Goal: Transaction & Acquisition: Purchase product/service

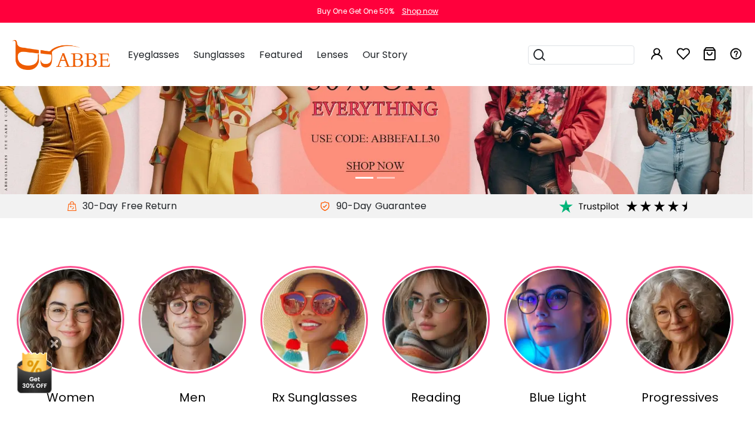
scroll to position [141, 2]
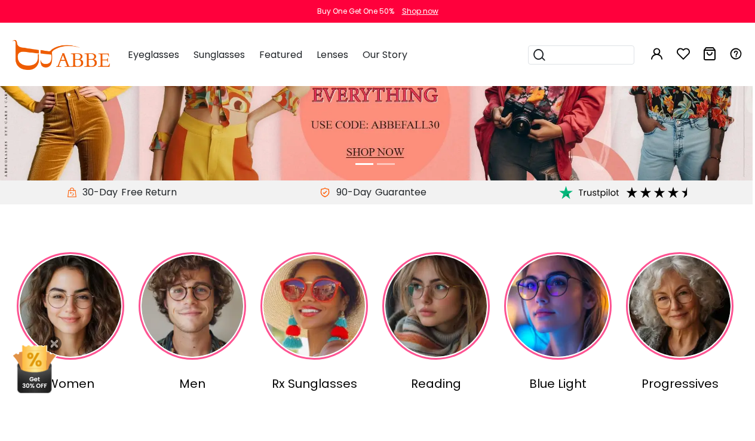
click at [310, 374] on div "Rx Sunglasses" at bounding box center [314, 383] width 117 height 18
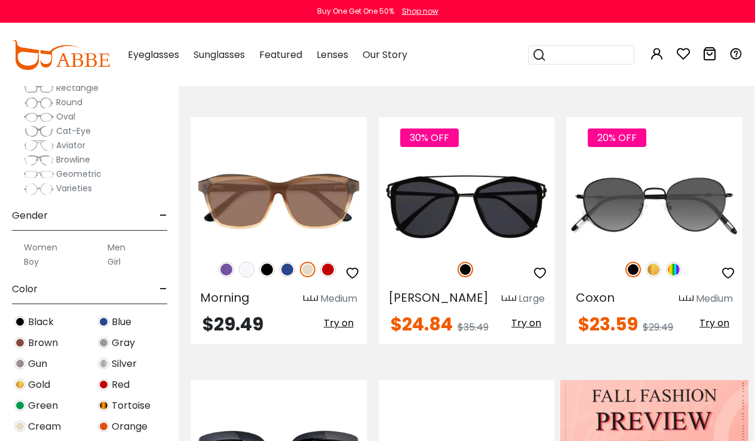
click at [48, 244] on label "Women" at bounding box center [40, 247] width 33 height 14
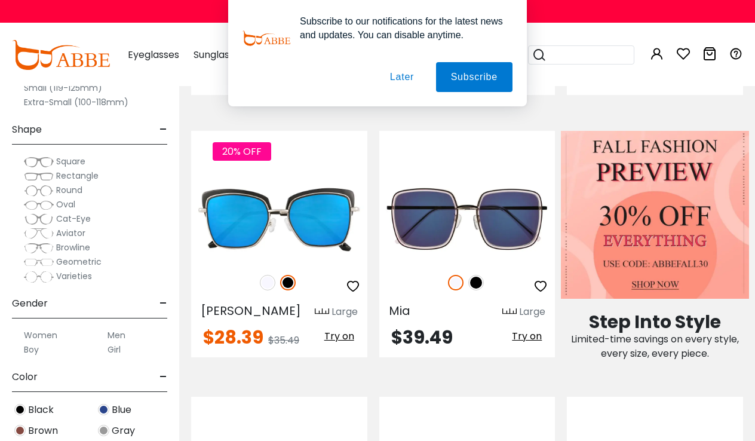
scroll to position [441, 0]
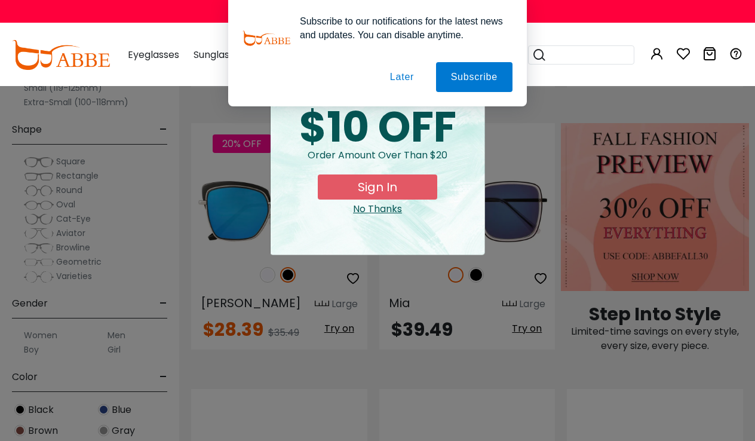
click at [403, 78] on button "Later" at bounding box center [402, 77] width 54 height 30
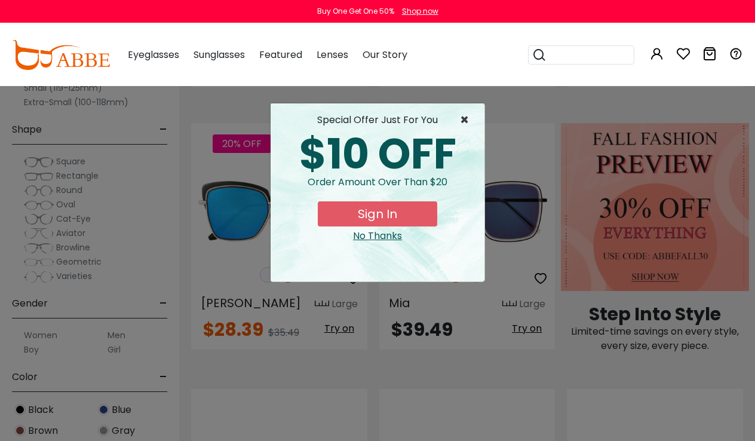
click at [464, 116] on span "×" at bounding box center [467, 120] width 15 height 14
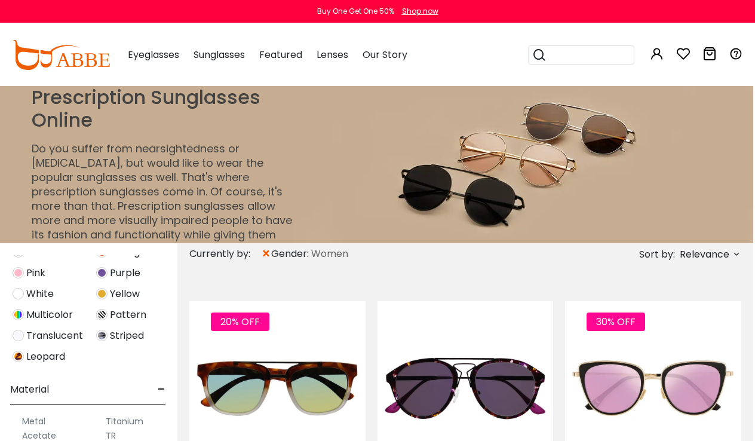
scroll to position [0, 2]
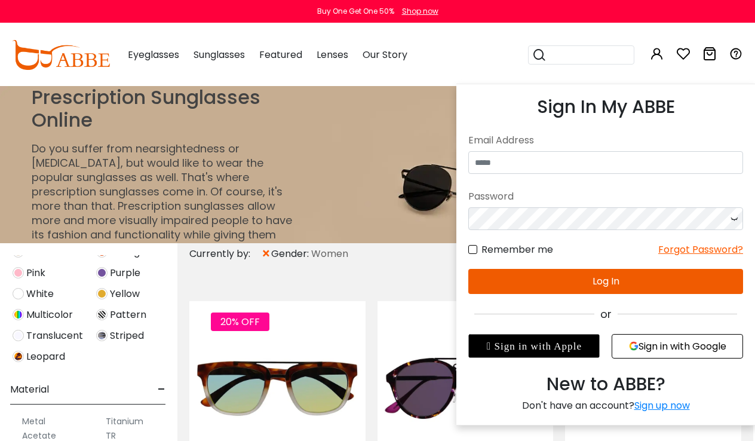
click at [653, 54] on icon at bounding box center [657, 54] width 14 height 14
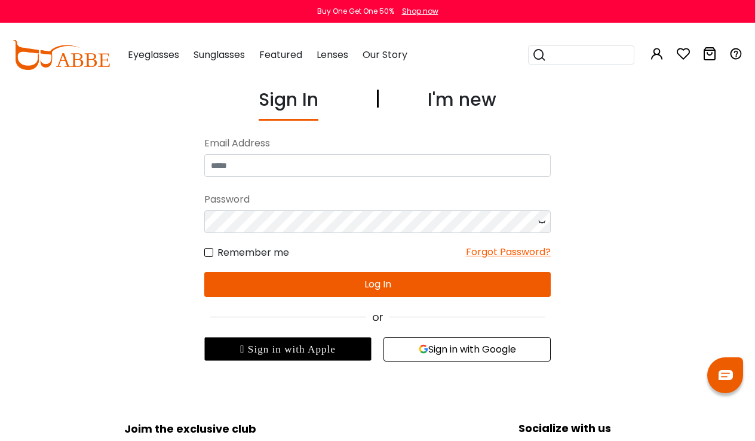
click at [435, 355] on button "Sign in with Google" at bounding box center [466, 349] width 167 height 24
click at [430, 361] on button "Sign in with Google" at bounding box center [466, 349] width 167 height 24
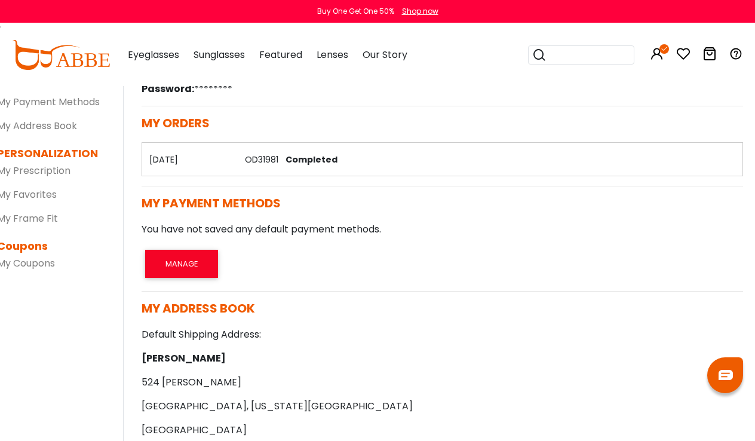
scroll to position [1, 3]
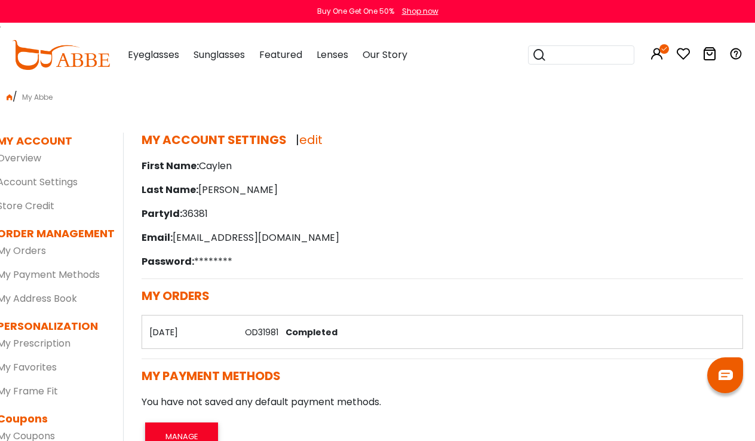
click at [247, 337] on link "OD31981" at bounding box center [261, 332] width 33 height 12
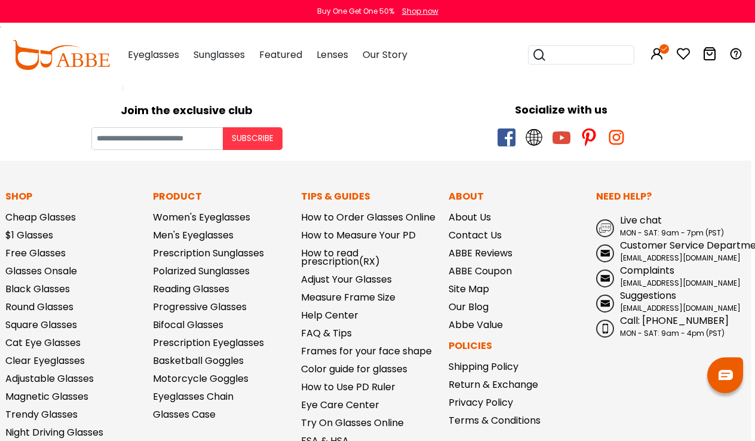
scroll to position [1619, 4]
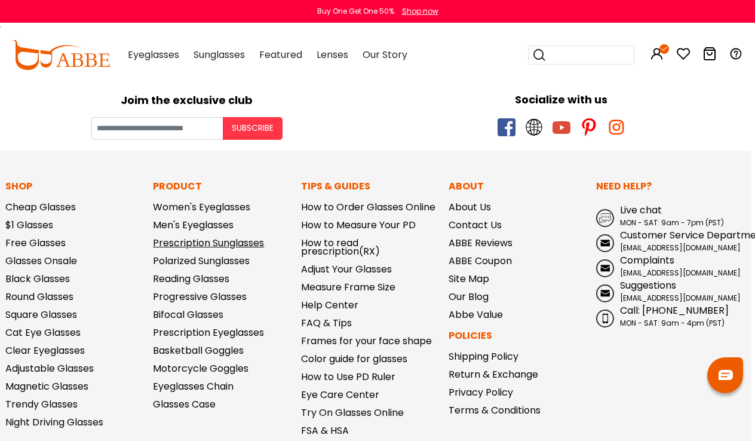
click at [244, 250] on link "Prescription Sunglasses" at bounding box center [208, 243] width 111 height 14
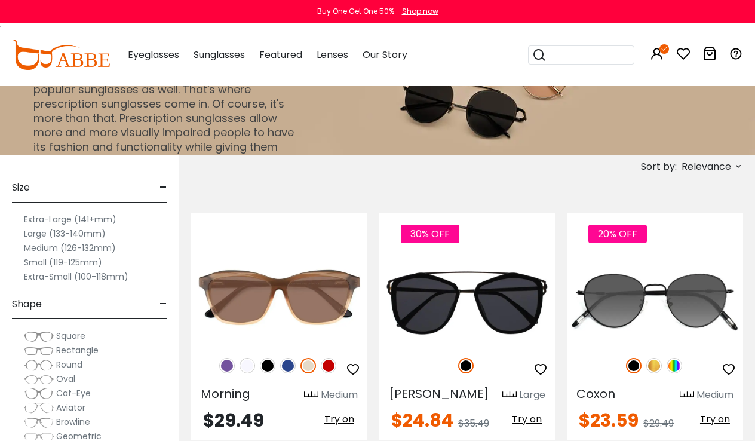
click at [39, 235] on label "Large (133-140mm)" at bounding box center [65, 233] width 82 height 14
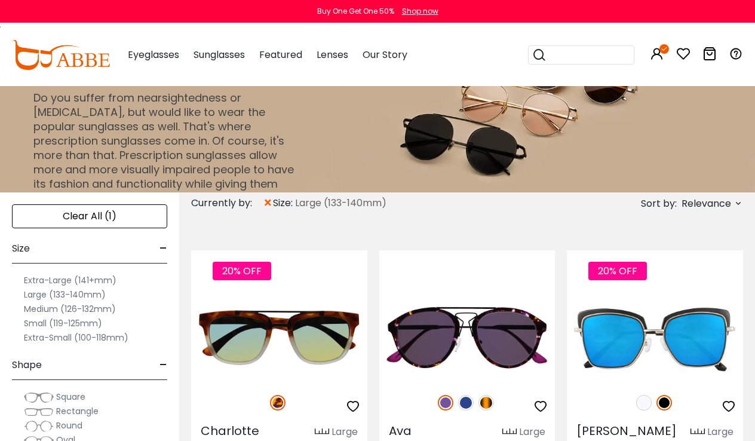
click at [39, 296] on label "Large (133-140mm)" at bounding box center [65, 294] width 82 height 14
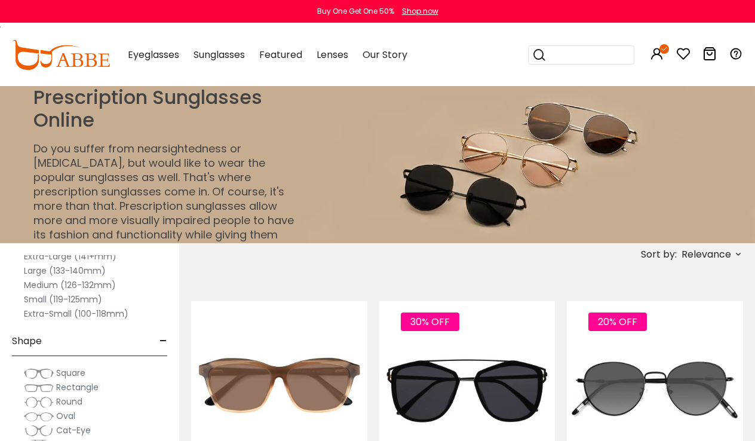
scroll to position [51, 0]
click at [36, 268] on label "Large (133-140mm)" at bounding box center [65, 270] width 82 height 14
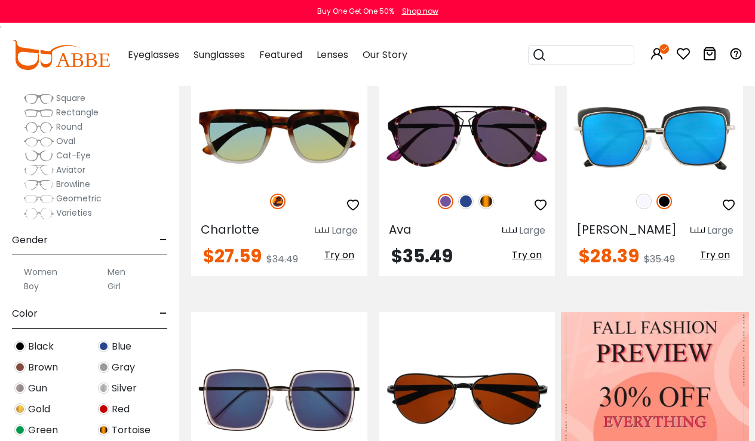
click at [47, 275] on label "Women" at bounding box center [40, 271] width 33 height 14
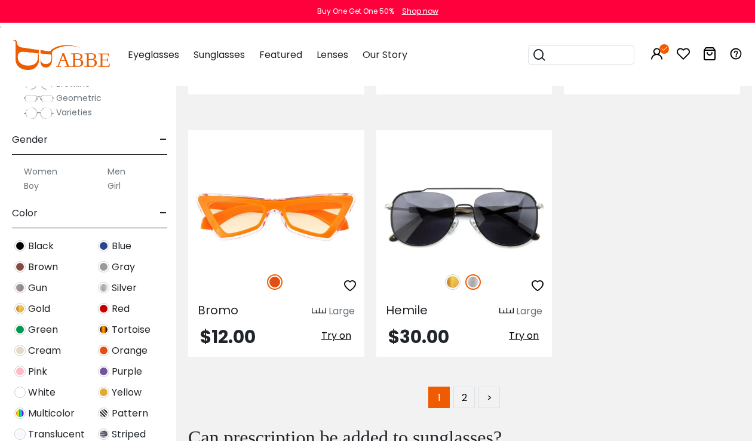
scroll to position [5224, 3]
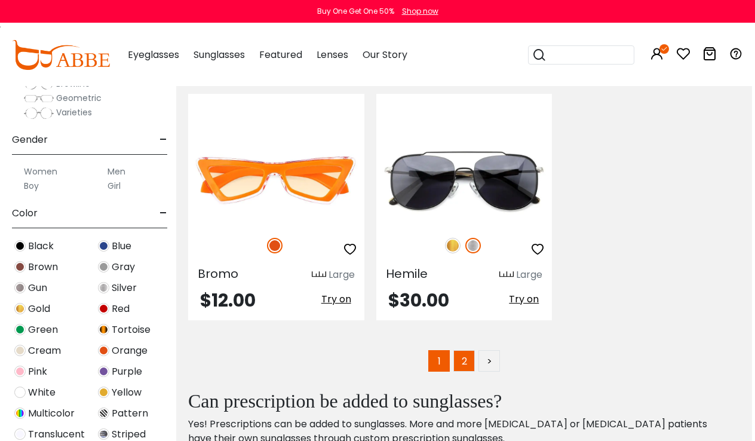
click at [456, 350] on link "2" at bounding box center [463, 360] width 21 height 21
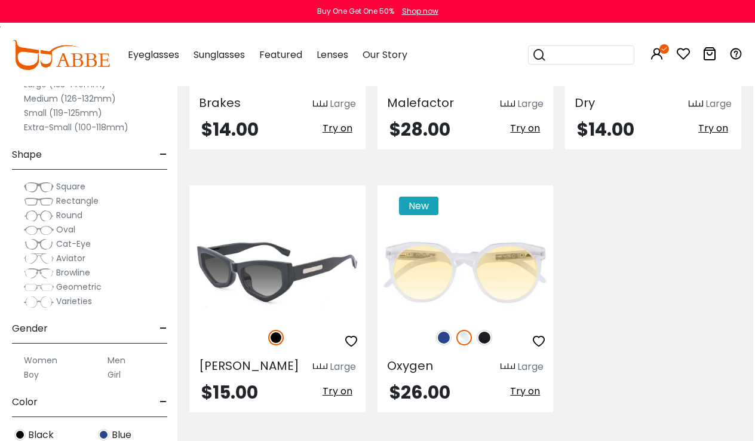
scroll to position [1707, 2]
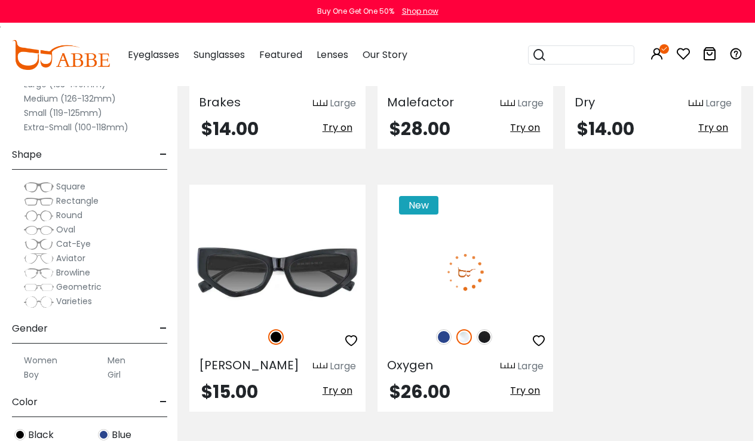
click at [441, 329] on img at bounding box center [444, 337] width 16 height 16
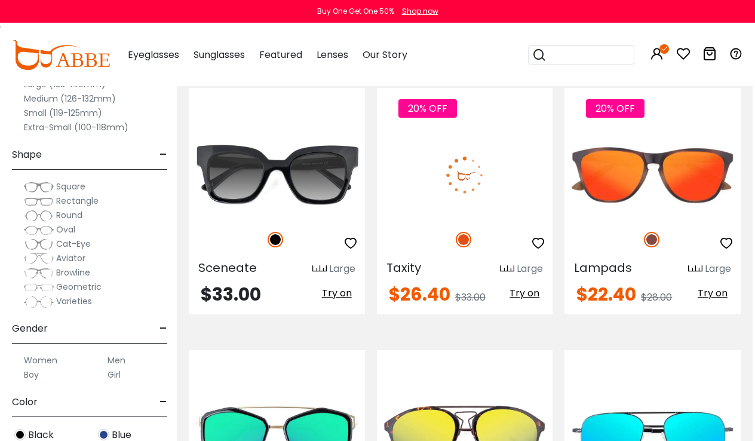
scroll to position [752, 2]
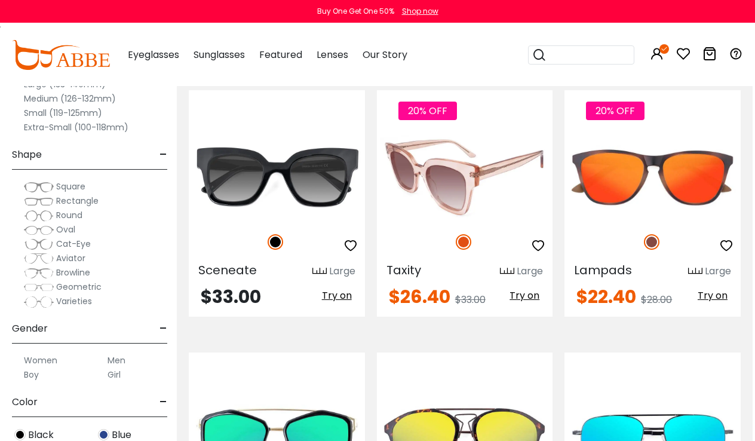
click at [487, 173] on img at bounding box center [465, 177] width 176 height 88
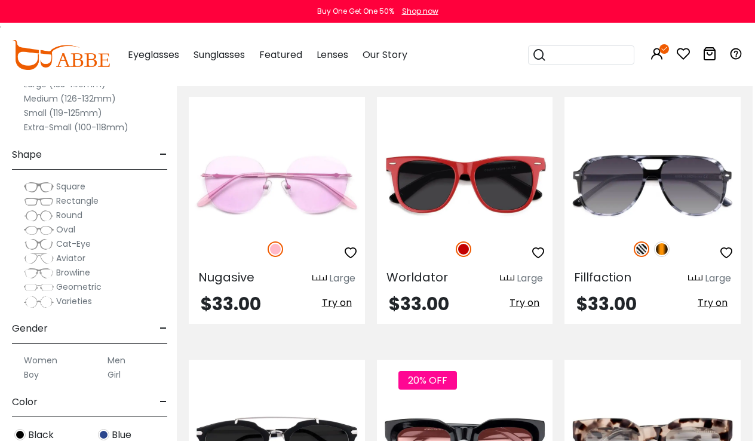
scroll to position [147, 2]
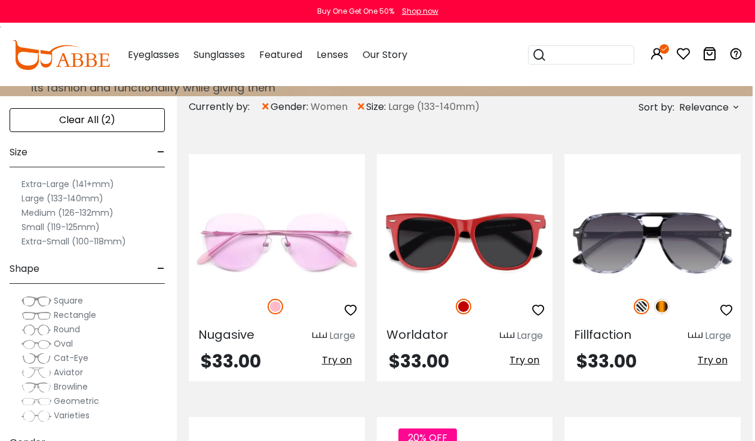
click at [41, 198] on label "Large (133-140mm)" at bounding box center [62, 198] width 82 height 14
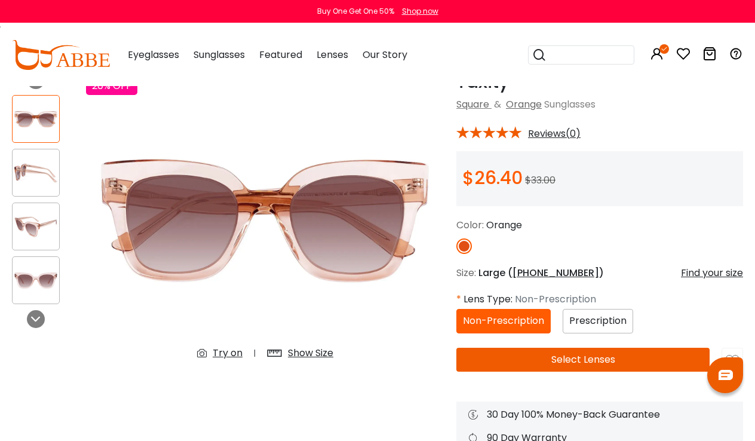
click at [41, 283] on img at bounding box center [36, 280] width 47 height 23
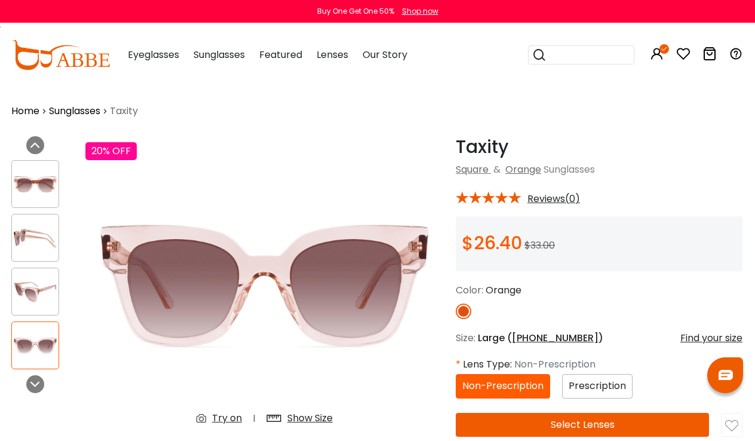
scroll to position [0, 1]
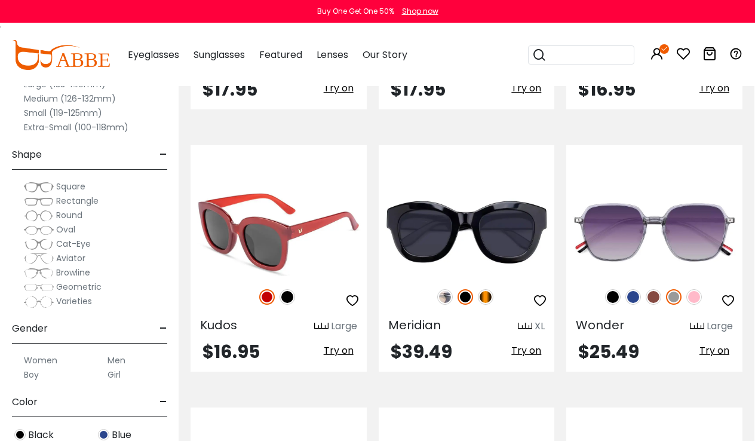
scroll to position [701, 1]
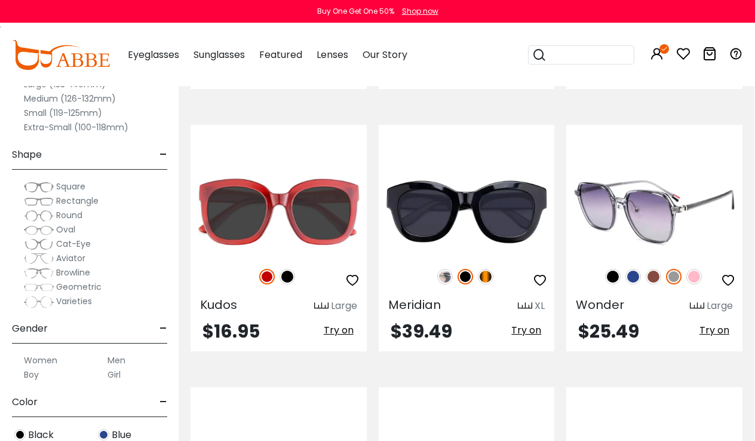
click at [632, 275] on img at bounding box center [633, 277] width 16 height 16
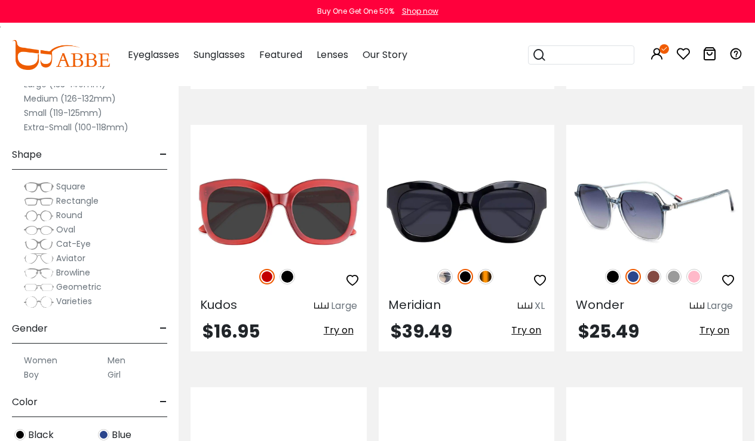
scroll to position [729, 1]
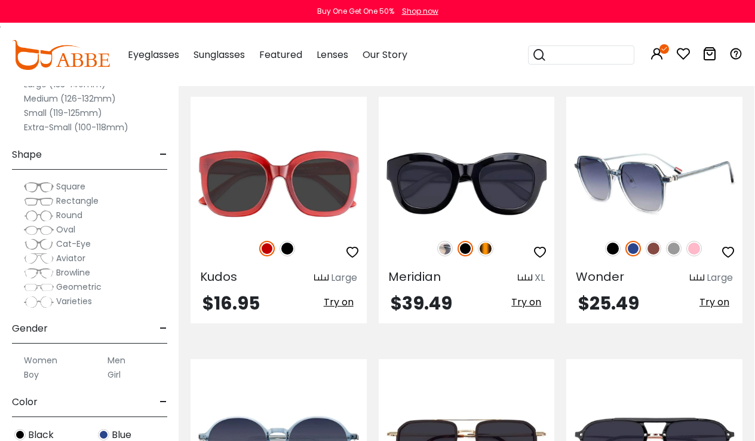
click at [643, 172] on img at bounding box center [654, 184] width 176 height 88
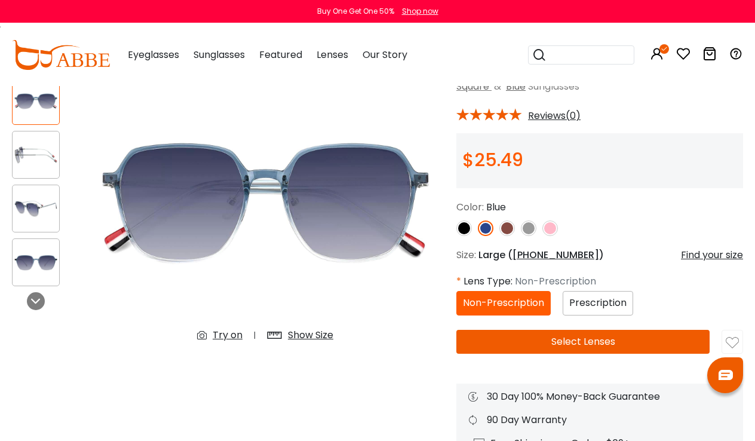
scroll to position [85, 0]
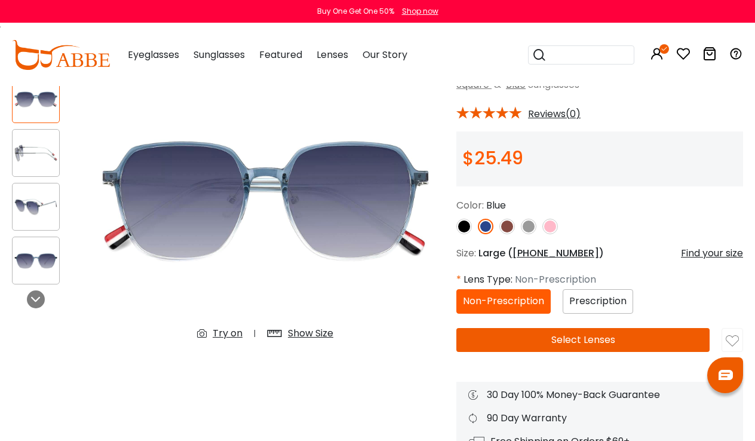
click at [505, 226] on img at bounding box center [507, 226] width 16 height 16
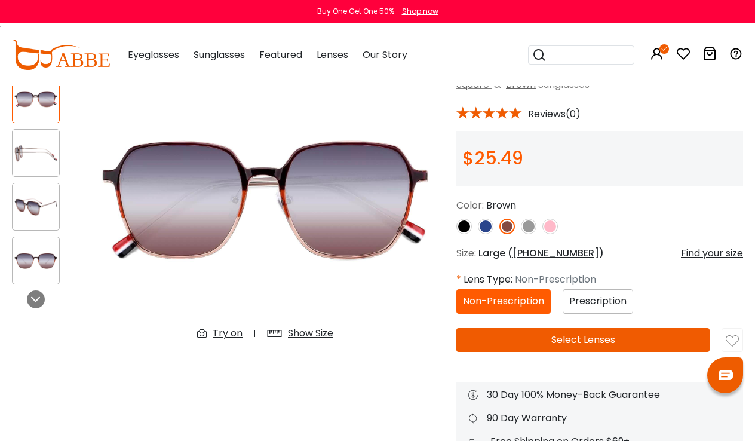
click at [528, 226] on img at bounding box center [529, 226] width 16 height 16
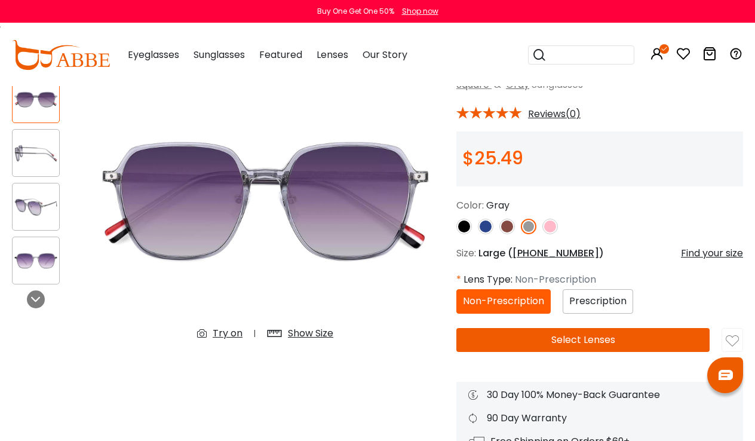
click at [553, 226] on img at bounding box center [550, 226] width 16 height 16
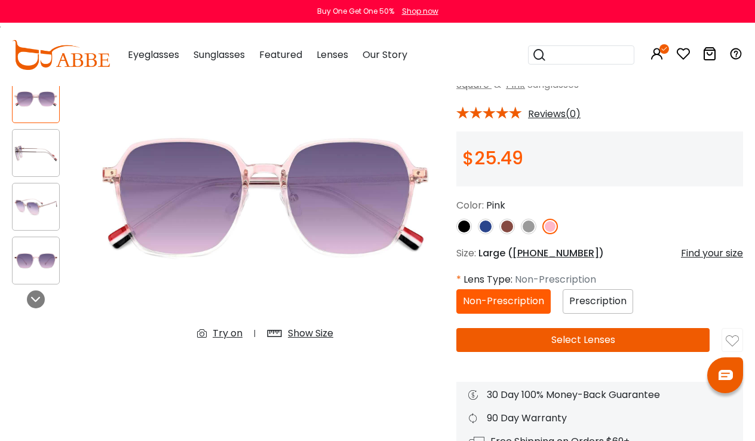
click at [459, 228] on img at bounding box center [464, 226] width 16 height 16
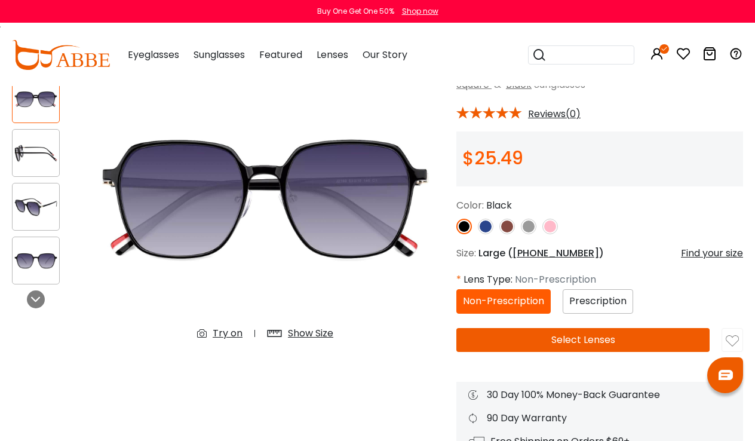
click at [530, 225] on img at bounding box center [529, 226] width 16 height 16
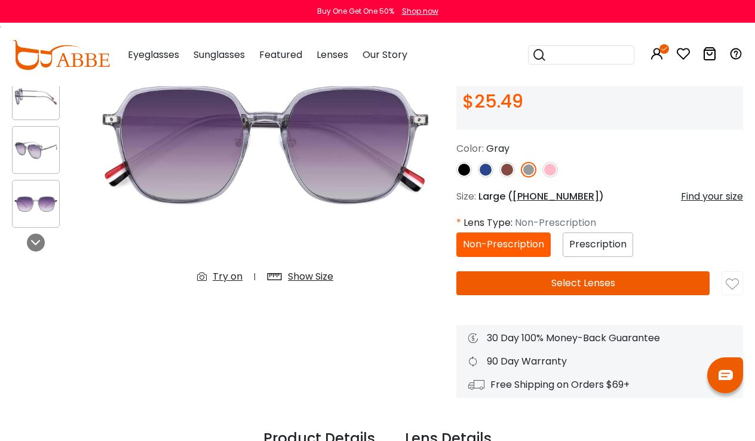
scroll to position [142, 0]
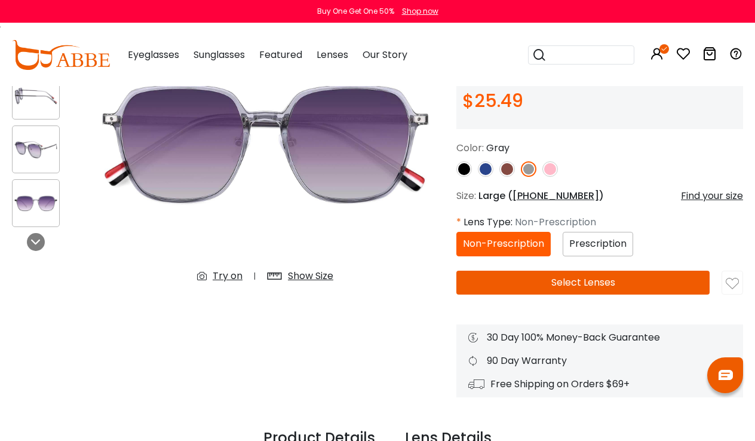
click at [580, 241] on span "Prescription" at bounding box center [597, 243] width 57 height 14
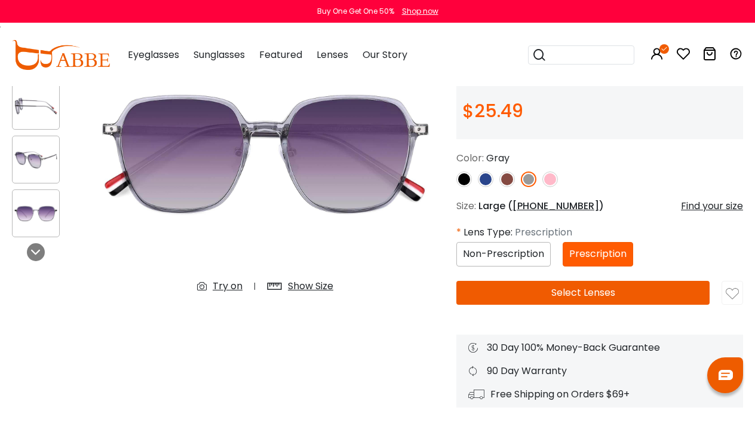
scroll to position [138, 0]
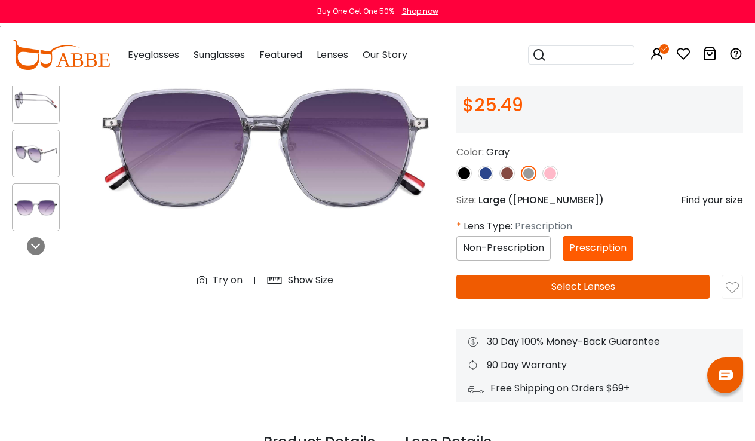
click at [580, 289] on button "Select Lenses" at bounding box center [582, 287] width 253 height 24
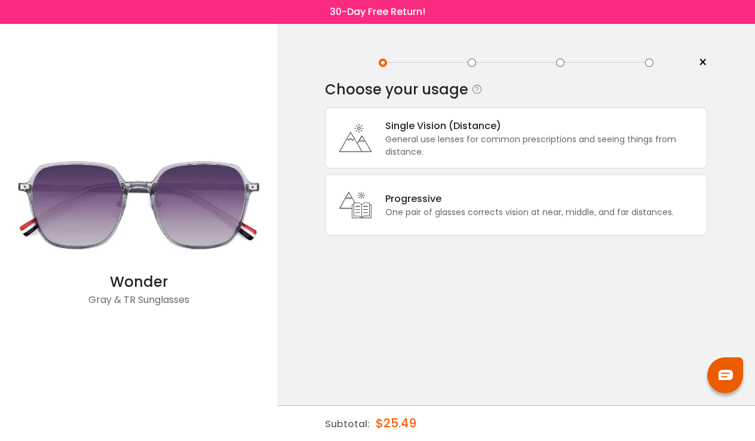
click at [527, 140] on div "General use lenses for common prescriptions and seeing things from distance." at bounding box center [542, 145] width 315 height 25
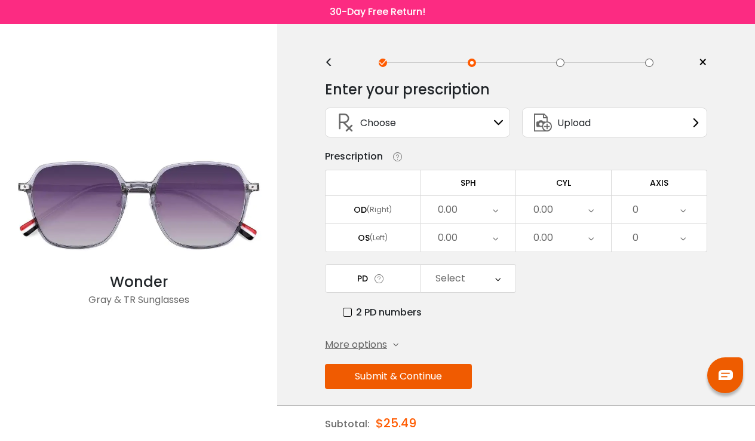
click at [499, 127] on icon at bounding box center [499, 123] width 10 height 10
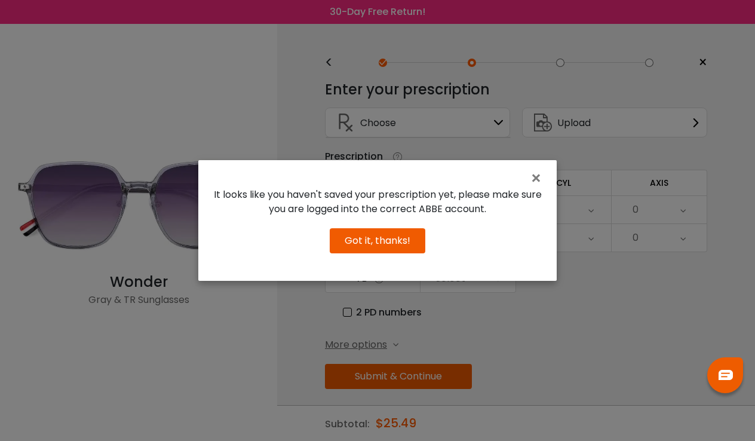
click at [410, 238] on button "Got it, thanks!" at bounding box center [378, 240] width 96 height 25
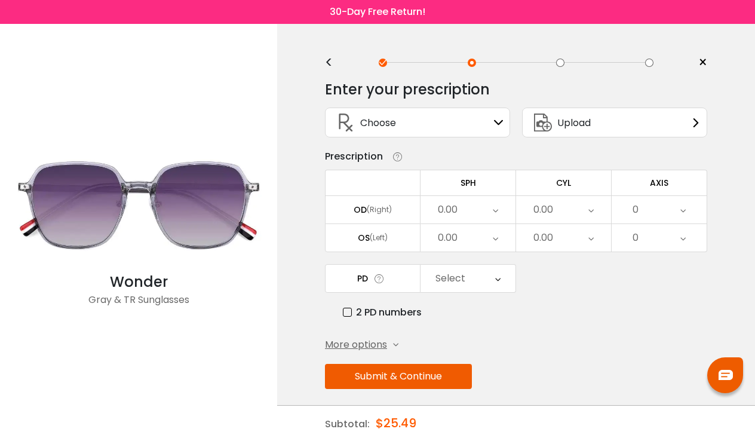
click at [454, 209] on div "0.00" at bounding box center [448, 210] width 20 height 24
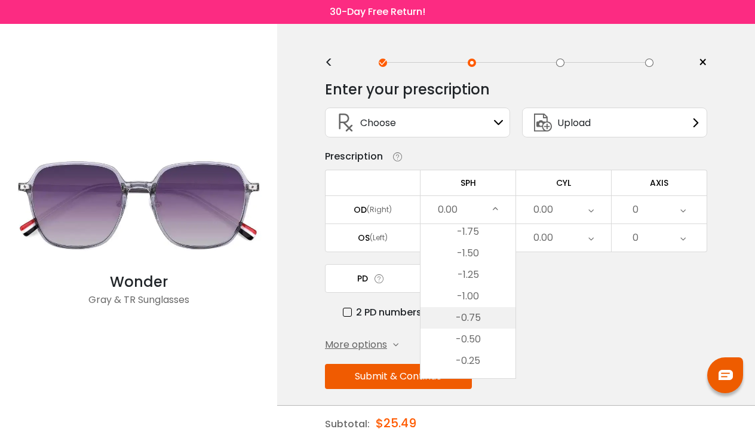
scroll to position [1571, 0]
click at [470, 239] on li "-1.75" at bounding box center [467, 232] width 95 height 21
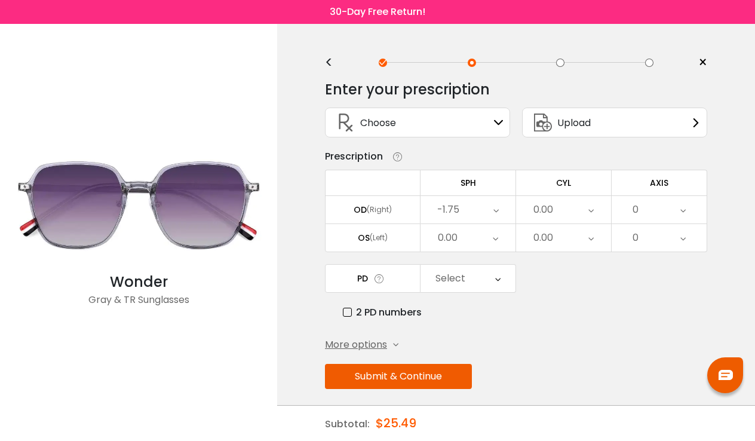
click at [493, 239] on icon at bounding box center [495, 237] width 5 height 27
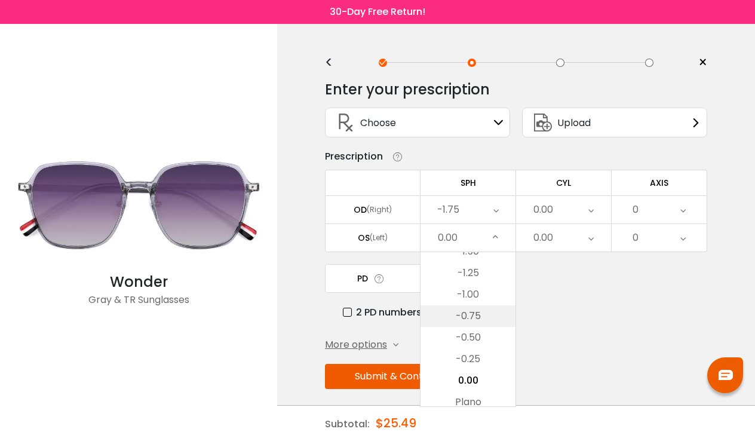
scroll to position [1590, 0]
click at [473, 289] on li "-1.25" at bounding box center [467, 283] width 95 height 21
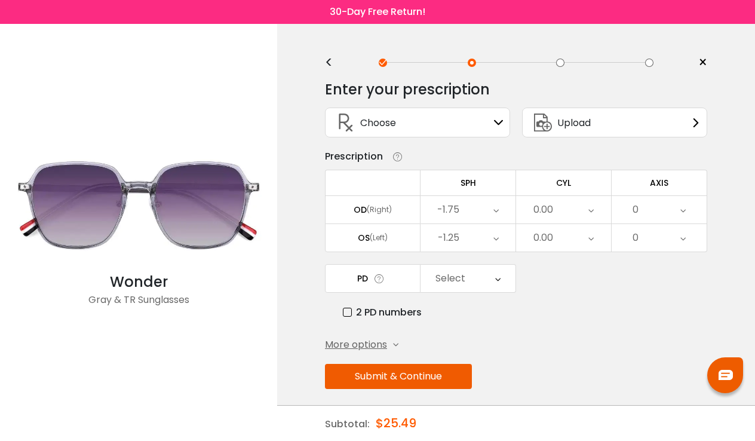
click at [496, 207] on icon at bounding box center [495, 209] width 5 height 27
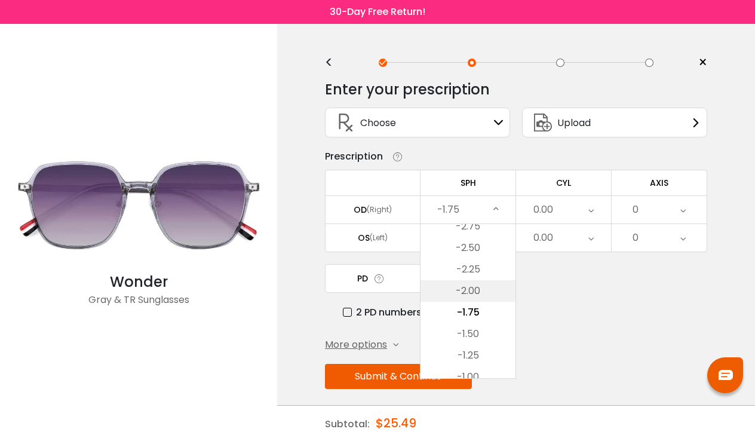
scroll to position [1513, 0]
click at [490, 339] on li "-1.25" at bounding box center [467, 333] width 95 height 21
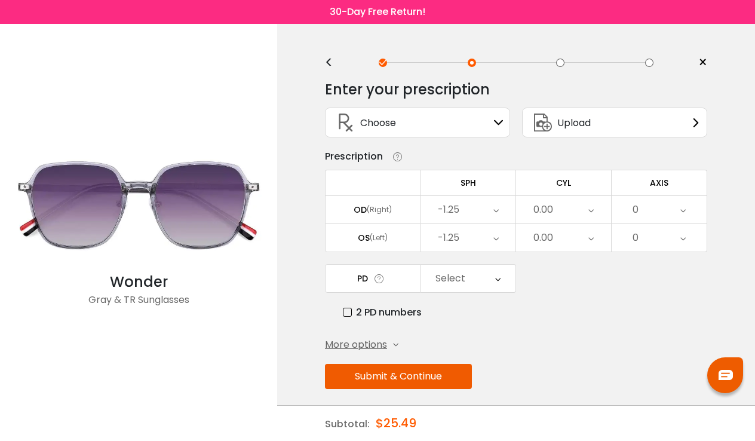
click at [445, 282] on div "Select" at bounding box center [450, 278] width 30 height 24
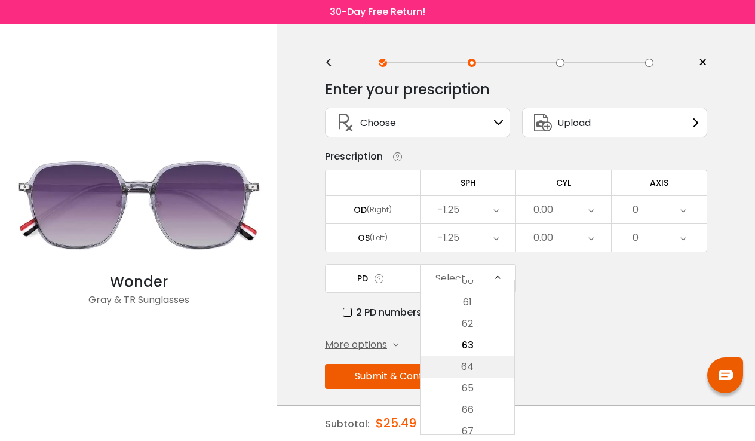
scroll to position [325, 0]
click at [472, 399] on li "66" at bounding box center [467, 395] width 94 height 21
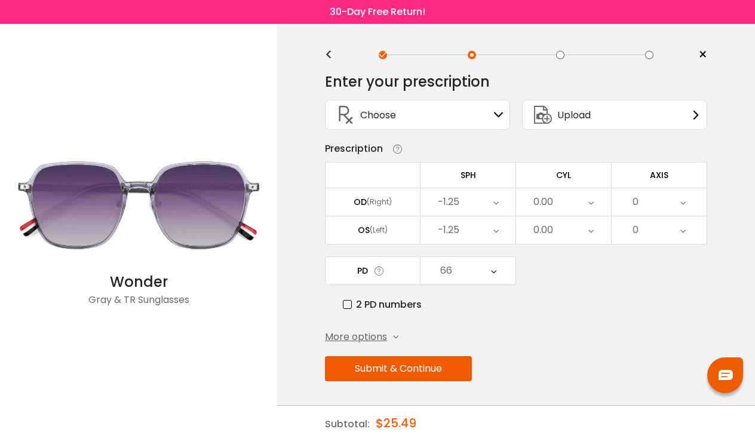
scroll to position [12, 0]
click at [401, 363] on button "Submit & Continue" at bounding box center [398, 368] width 147 height 25
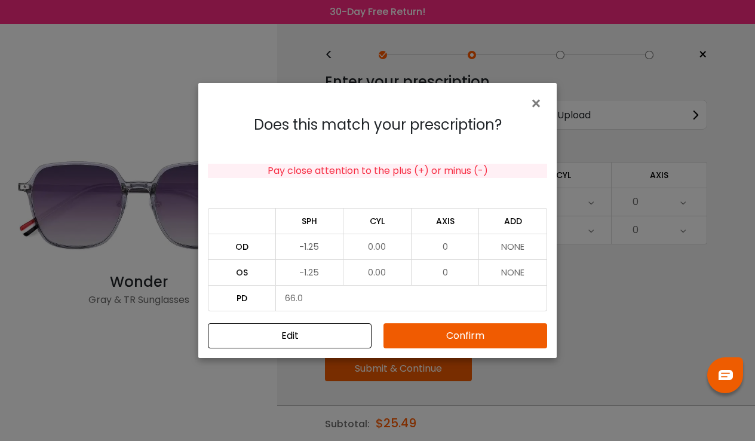
click at [438, 336] on button "Confirm" at bounding box center [465, 335] width 164 height 25
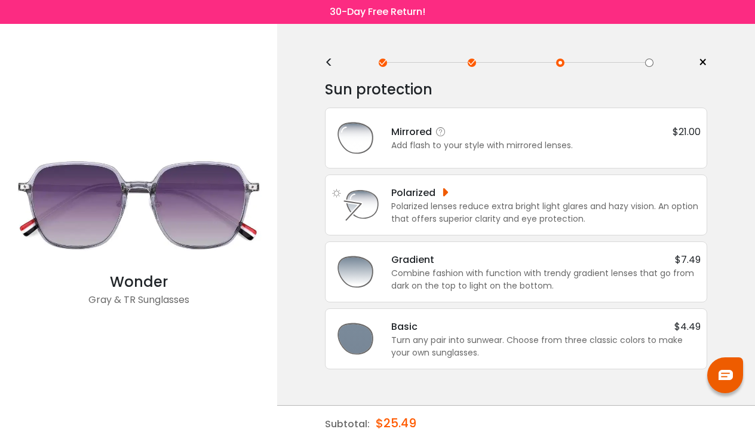
scroll to position [0, 0]
click at [453, 220] on div "Polarized lenses reduce extra bright light glares and hazy vision. An option th…" at bounding box center [545, 212] width 309 height 25
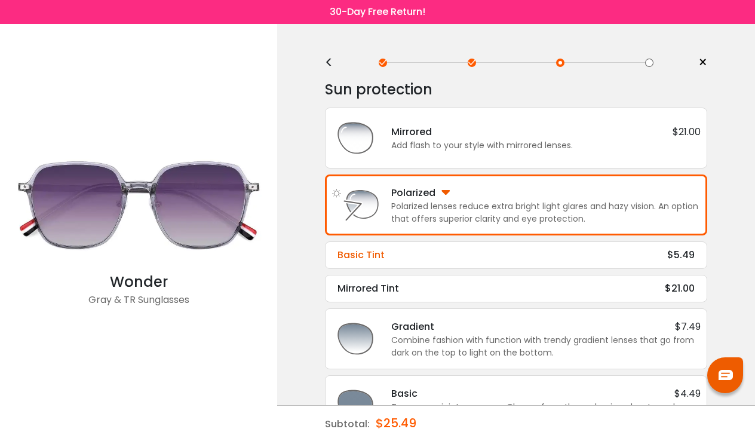
click at [465, 267] on div "Basic Tint $5.49 Tint Color: Choose & Continue" at bounding box center [516, 254] width 382 height 27
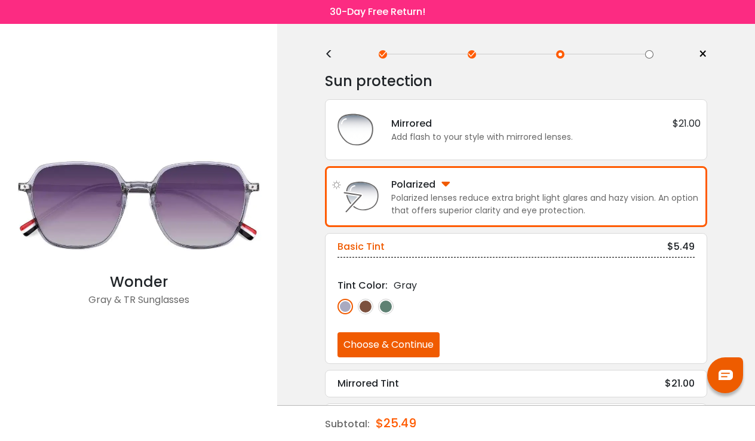
scroll to position [11, 0]
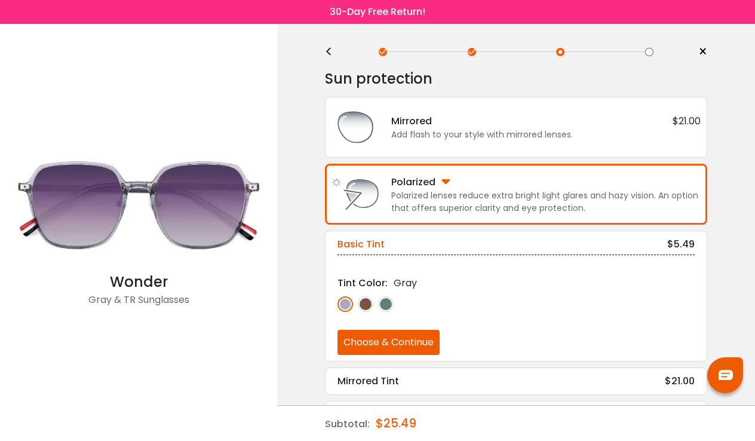
click at [364, 307] on img at bounding box center [366, 304] width 16 height 16
click at [387, 303] on img at bounding box center [386, 304] width 16 height 16
click at [349, 303] on img at bounding box center [345, 304] width 16 height 16
click at [361, 303] on img at bounding box center [366, 304] width 16 height 16
click at [343, 303] on img at bounding box center [345, 304] width 16 height 16
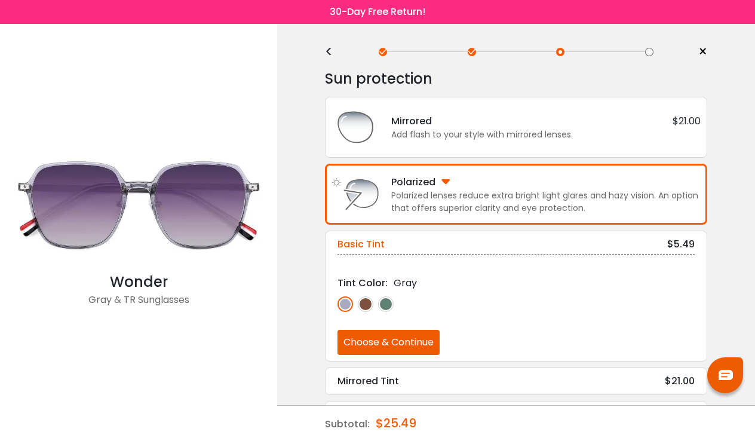
click at [367, 347] on button "Choose & Continue" at bounding box center [388, 342] width 102 height 25
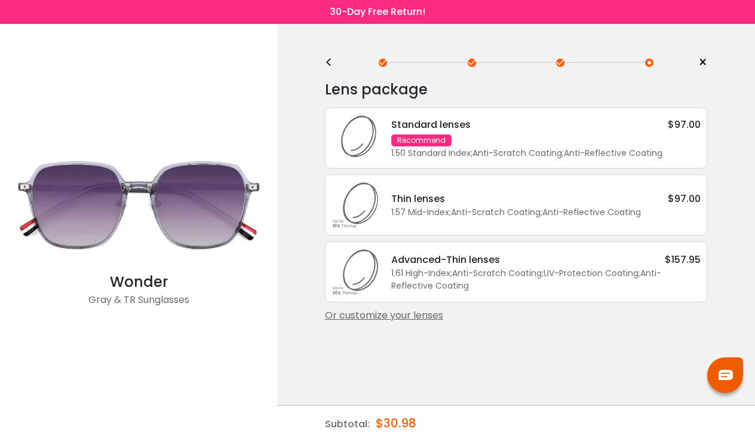
scroll to position [0, 0]
click at [371, 147] on icon at bounding box center [355, 138] width 48 height 48
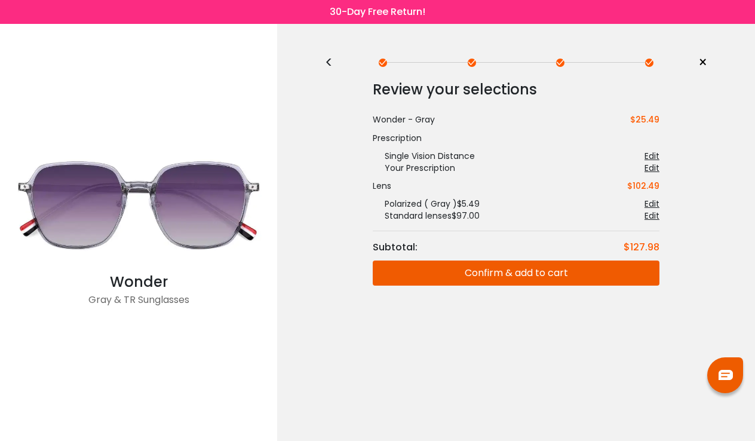
click at [652, 220] on div "Edit" at bounding box center [651, 216] width 15 height 12
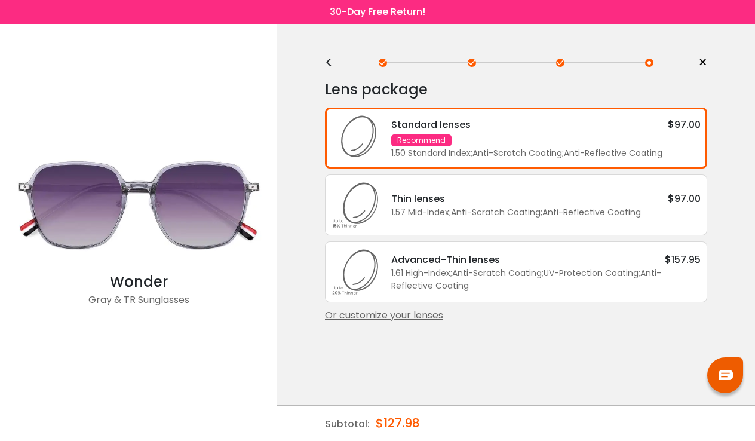
click at [332, 60] on div "<" at bounding box center [334, 63] width 18 height 10
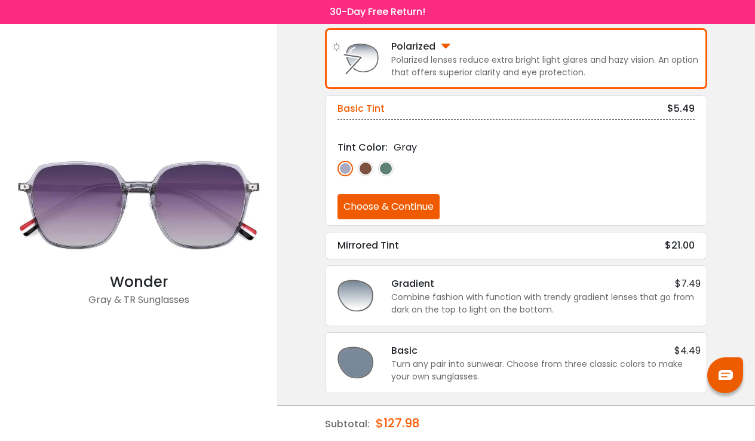
scroll to position [148, 0]
click at [486, 315] on div "Combine fashion with function with trendy gradient lenses that go from dark on …" at bounding box center [545, 303] width 309 height 25
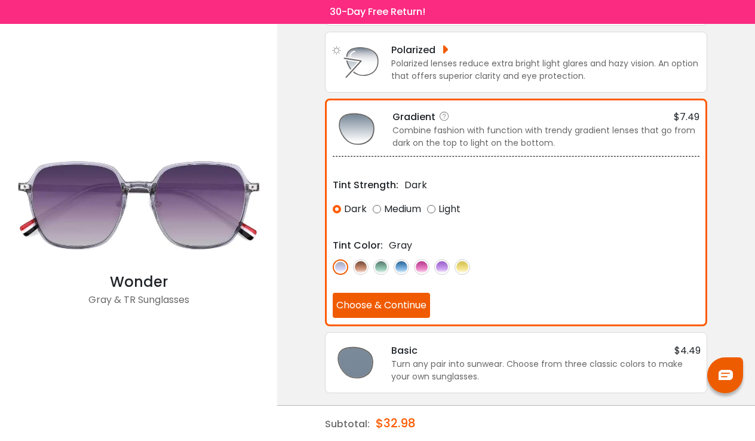
scroll to position [142, 0]
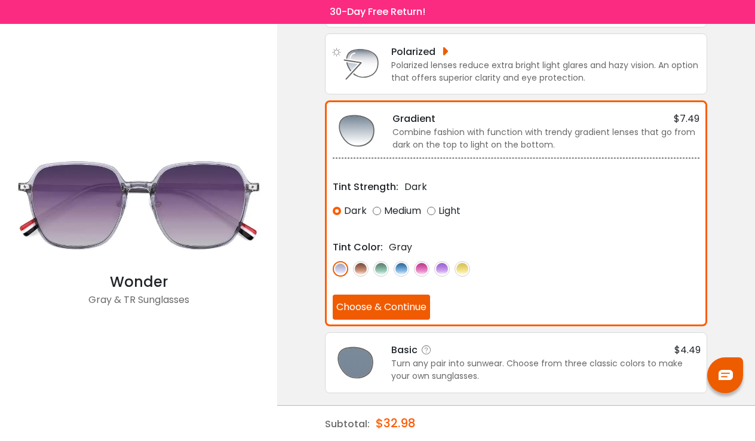
click at [447, 371] on div "Turn any pair into sunwear. Choose from three classic colors to make your own s…" at bounding box center [545, 369] width 309 height 25
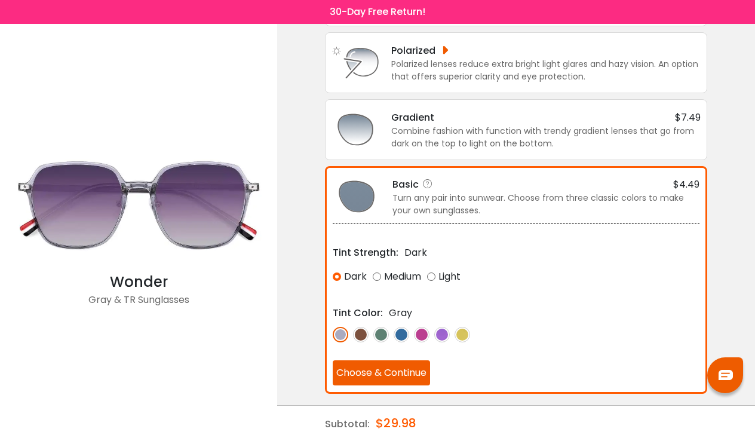
scroll to position [140, 0]
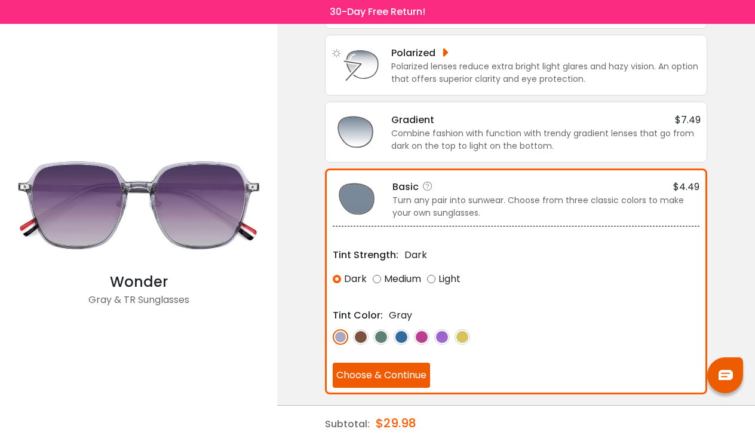
click at [362, 371] on button "Choose & Continue" at bounding box center [381, 374] width 97 height 25
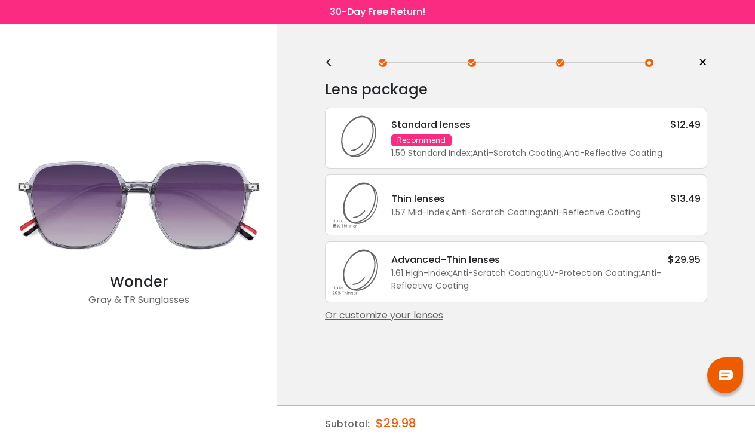
scroll to position [0, 0]
click at [420, 124] on div "Standard lenses" at bounding box center [430, 124] width 79 height 15
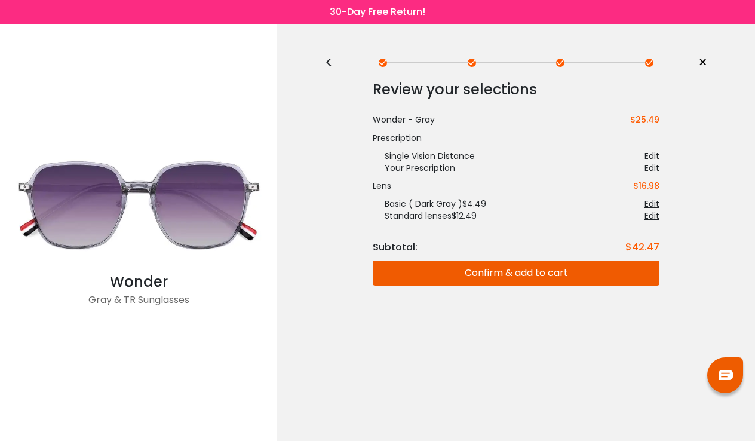
click at [458, 271] on button "Confirm & add to cart" at bounding box center [516, 272] width 287 height 25
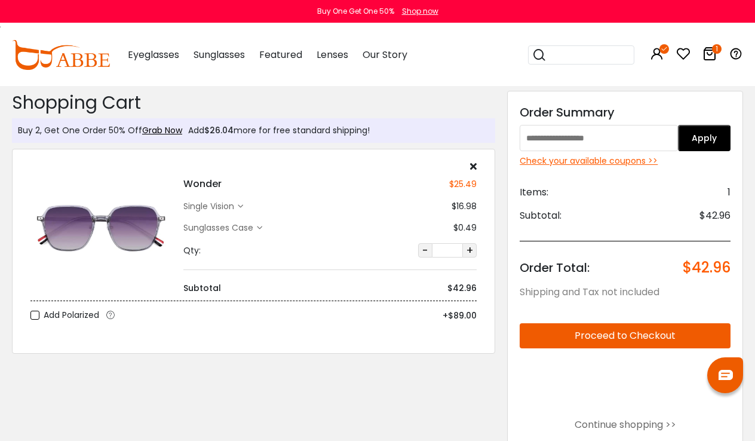
click at [554, 139] on input "text" at bounding box center [598, 138] width 158 height 26
type input "**********"
click at [707, 142] on button "Apply" at bounding box center [704, 138] width 53 height 26
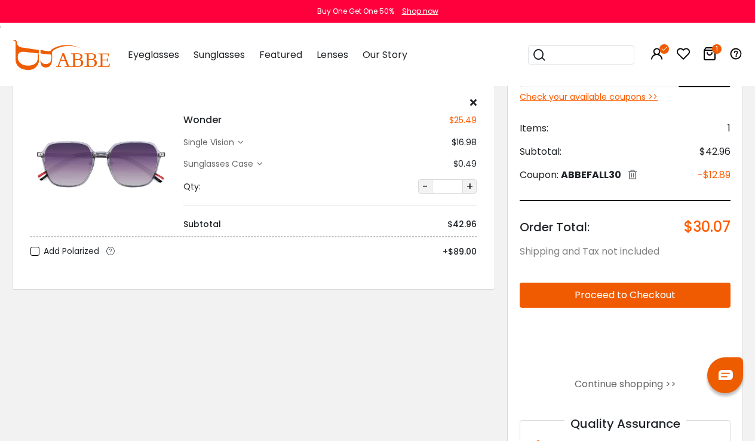
scroll to position [76, 1]
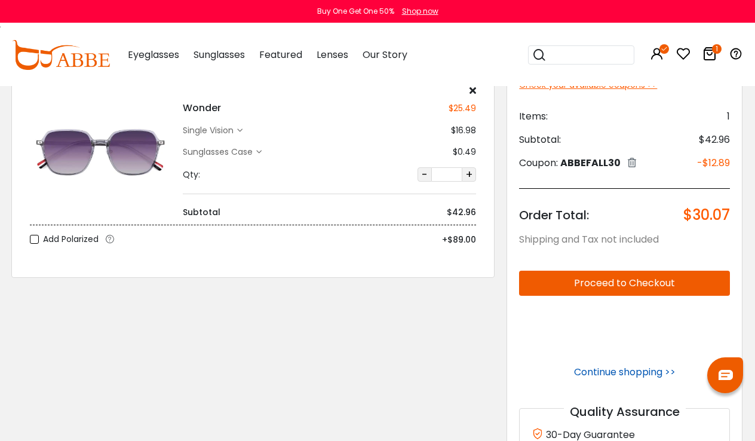
click at [576, 375] on link "Continue shopping >>" at bounding box center [624, 372] width 101 height 14
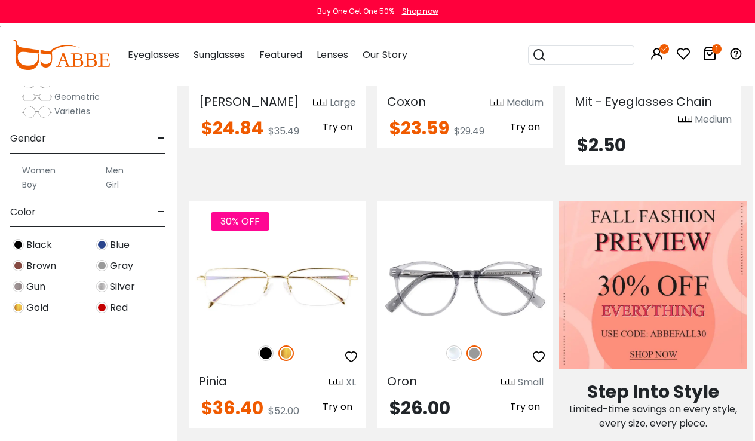
scroll to position [53, 2]
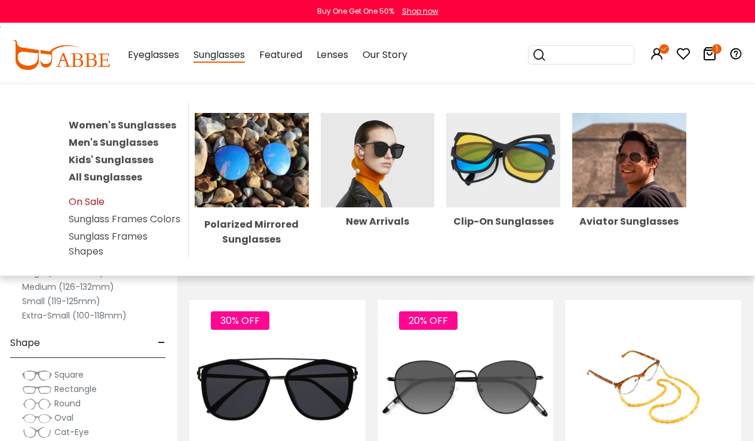
click at [76, 199] on link "On Sale" at bounding box center [87, 202] width 36 height 14
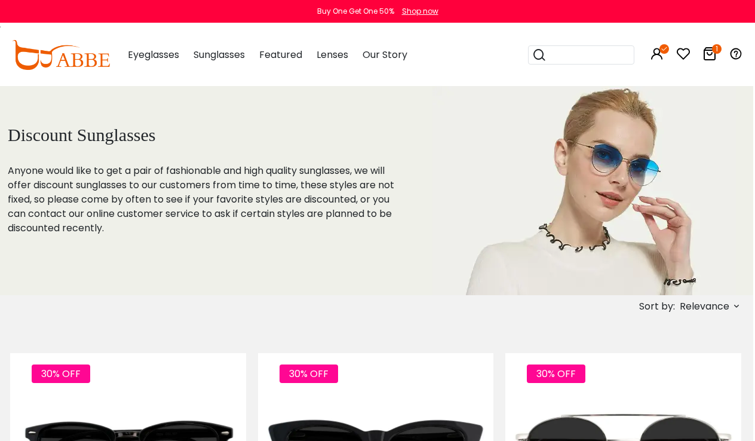
scroll to position [0, 2]
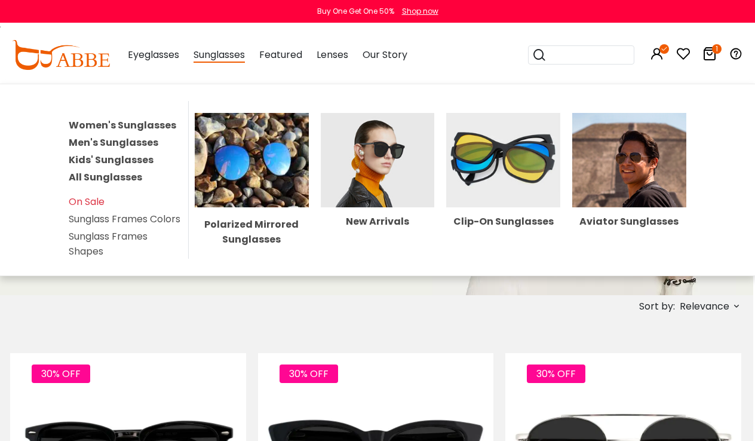
click at [94, 125] on link "Women's Sunglasses" at bounding box center [122, 125] width 107 height 14
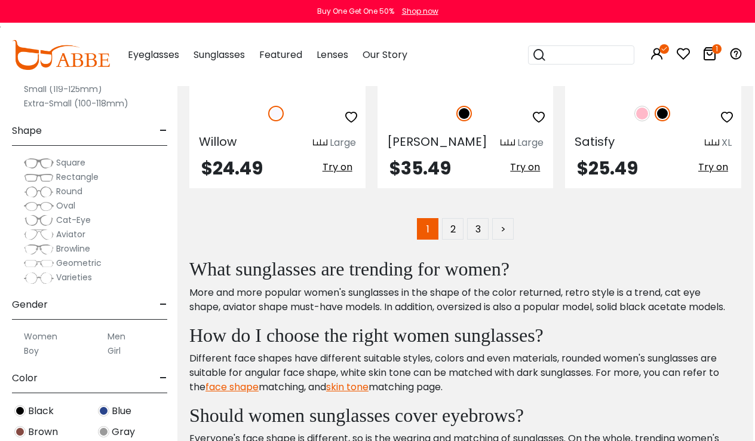
scroll to position [5354, 2]
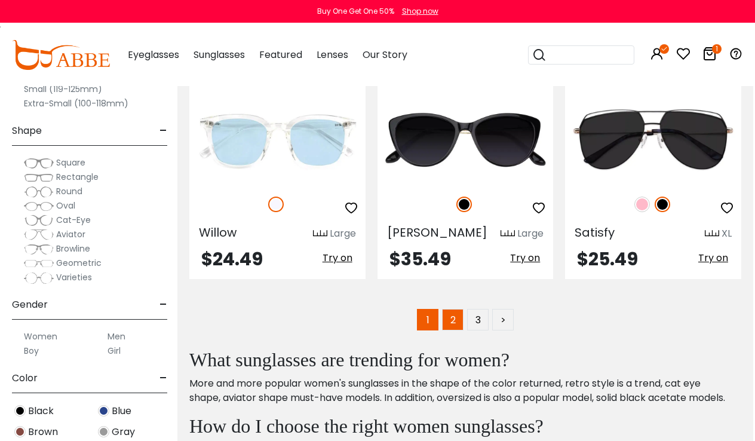
click at [453, 309] on link "2" at bounding box center [452, 319] width 21 height 21
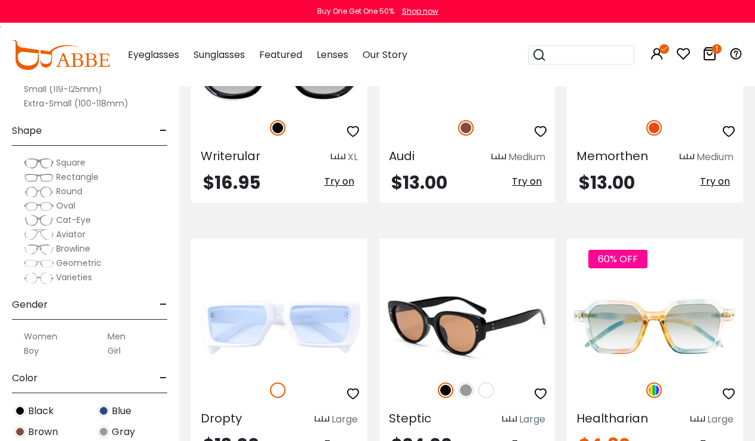
scroll to position [2261, 0]
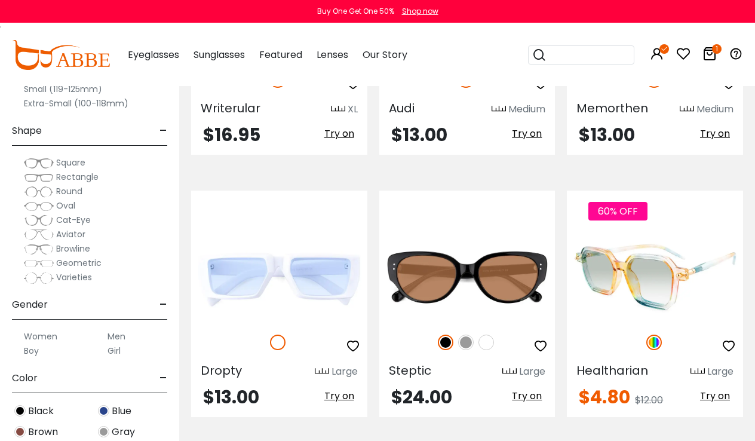
click at [671, 284] on img at bounding box center [655, 277] width 176 height 88
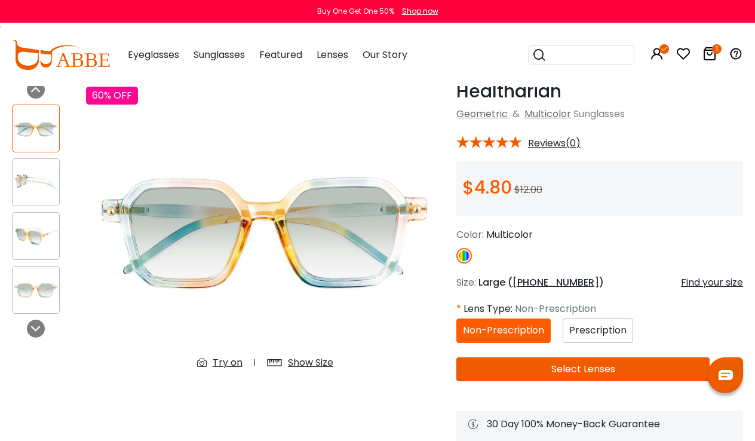
scroll to position [61, 0]
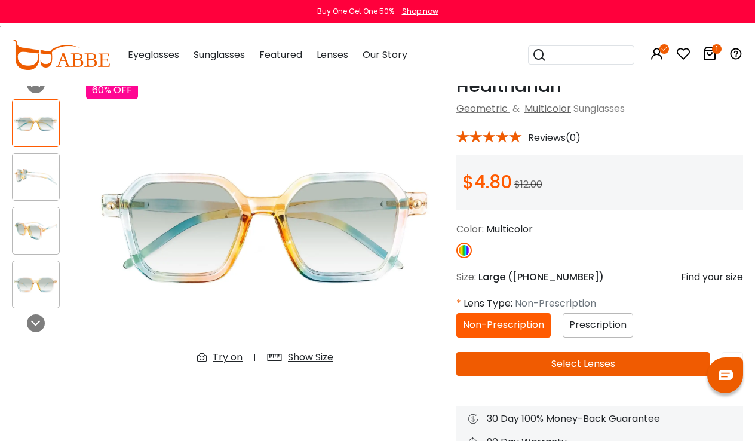
click at [581, 324] on span "Prescription" at bounding box center [597, 325] width 57 height 14
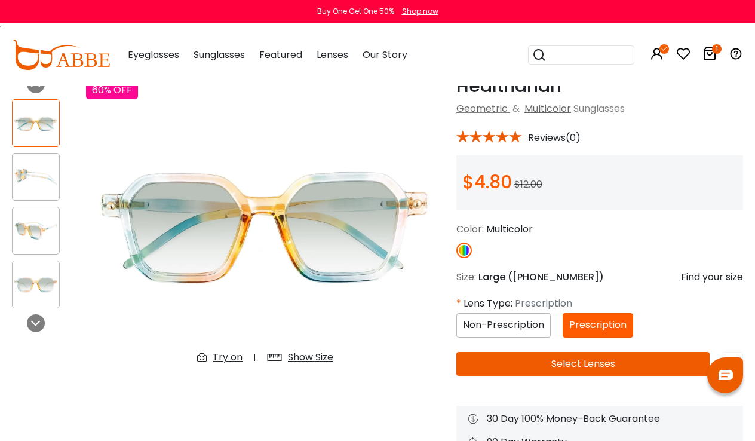
click at [525, 371] on button "Select Lenses" at bounding box center [582, 364] width 253 height 24
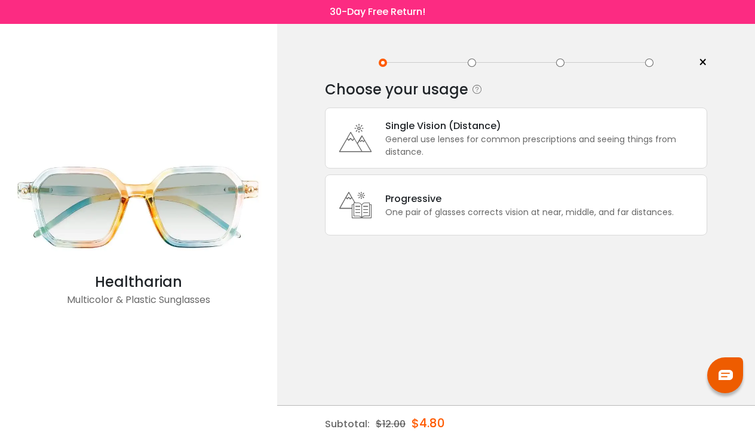
click at [472, 136] on div "General use lenses for common prescriptions and seeing things from distance." at bounding box center [542, 145] width 315 height 25
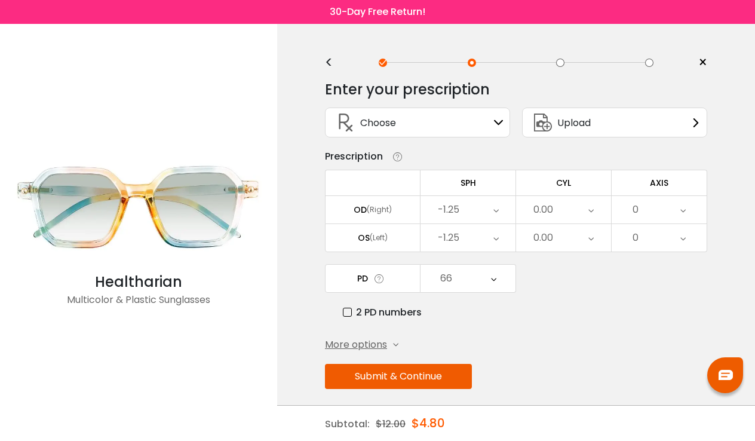
click at [439, 385] on button "Submit & Continue" at bounding box center [398, 376] width 147 height 25
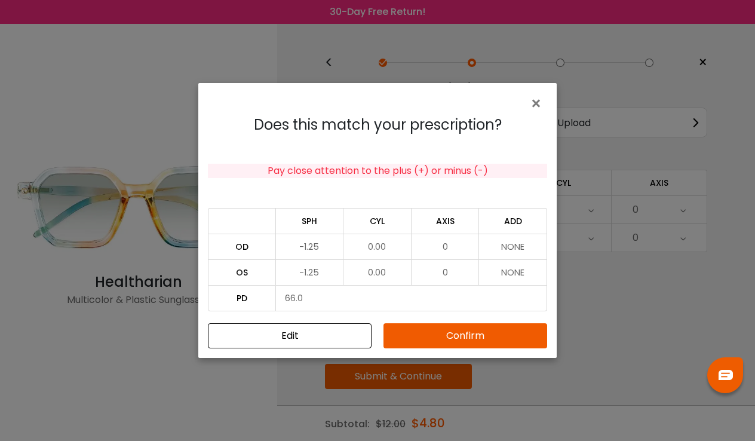
click at [411, 332] on button "Confirm" at bounding box center [465, 335] width 164 height 25
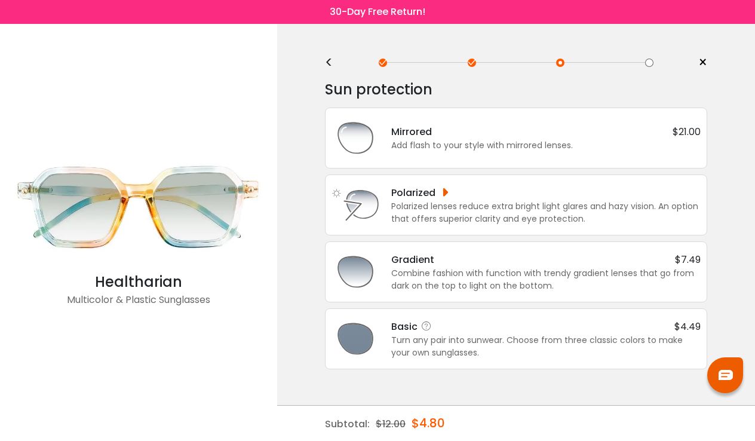
click at [446, 336] on div "Turn any pair into sunwear. Choose from three classic colors to make your own s…" at bounding box center [545, 346] width 309 height 25
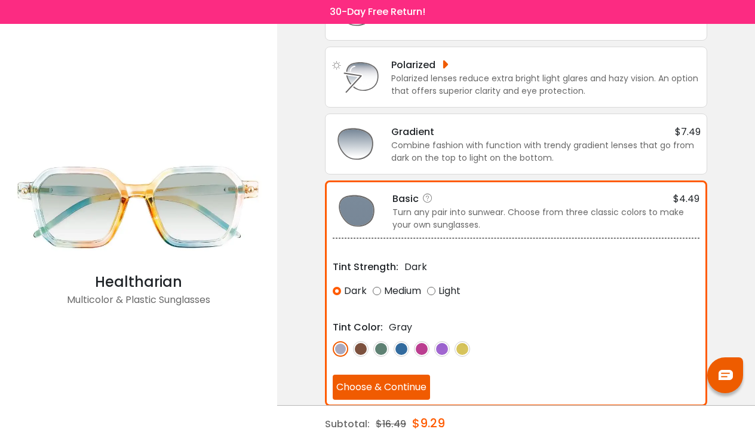
scroll to position [130, 0]
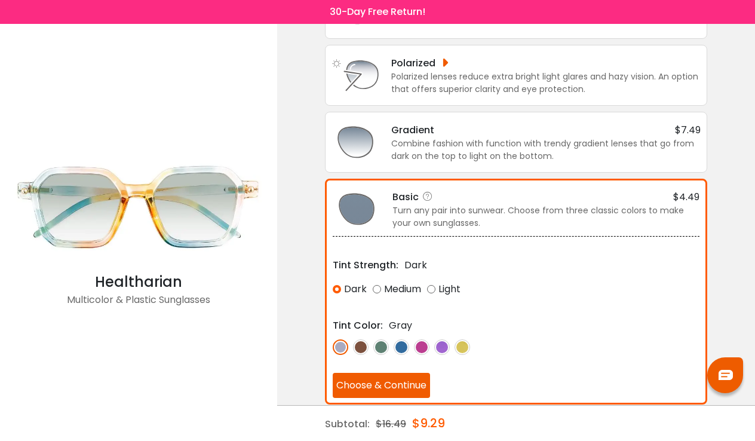
click at [362, 345] on img at bounding box center [361, 347] width 16 height 16
click at [384, 348] on img at bounding box center [381, 347] width 16 height 16
click at [362, 345] on img at bounding box center [361, 347] width 16 height 16
click at [464, 349] on img at bounding box center [462, 347] width 16 height 16
click at [359, 347] on img at bounding box center [361, 347] width 16 height 16
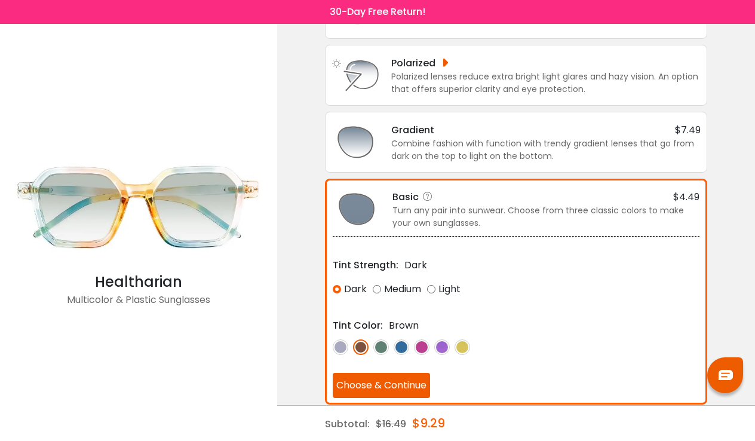
click at [341, 346] on img at bounding box center [341, 347] width 16 height 16
click at [360, 341] on img at bounding box center [361, 347] width 16 height 16
click at [419, 66] on div "Polarized" at bounding box center [429, 63] width 76 height 15
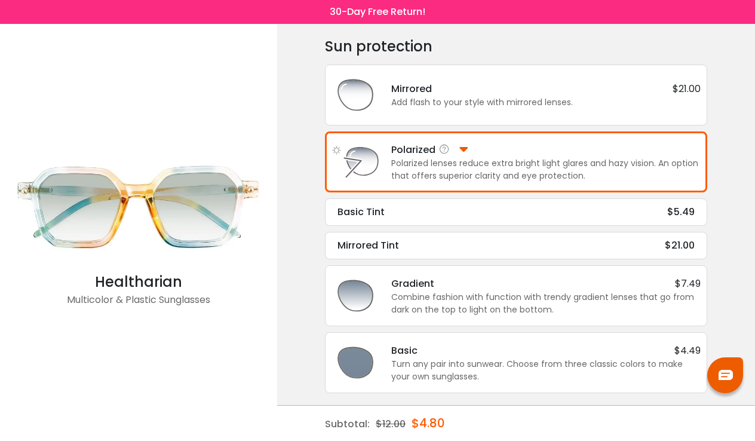
scroll to position [43, 0]
click at [429, 218] on div "Basic Tint $5.49" at bounding box center [515, 212] width 357 height 14
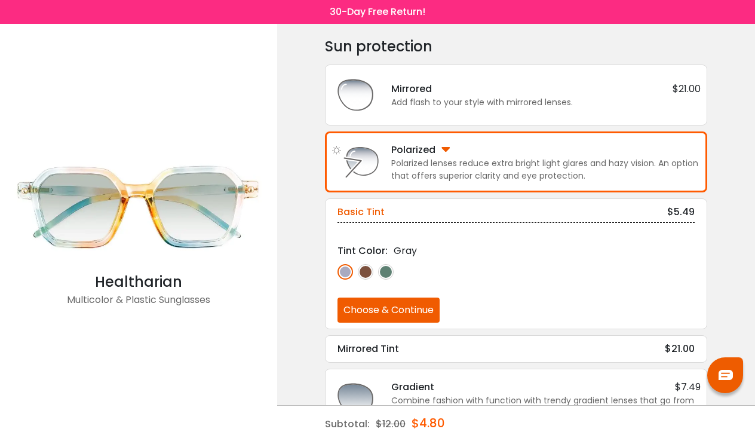
click at [364, 267] on img at bounding box center [366, 272] width 16 height 16
click at [378, 315] on button "Choose & Continue" at bounding box center [388, 309] width 102 height 25
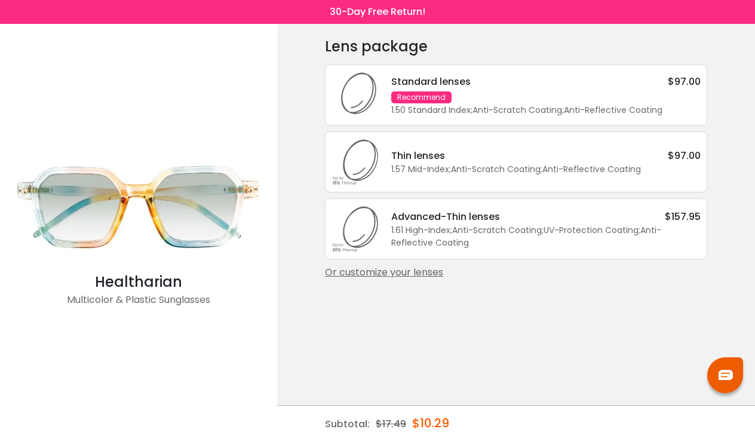
scroll to position [0, 0]
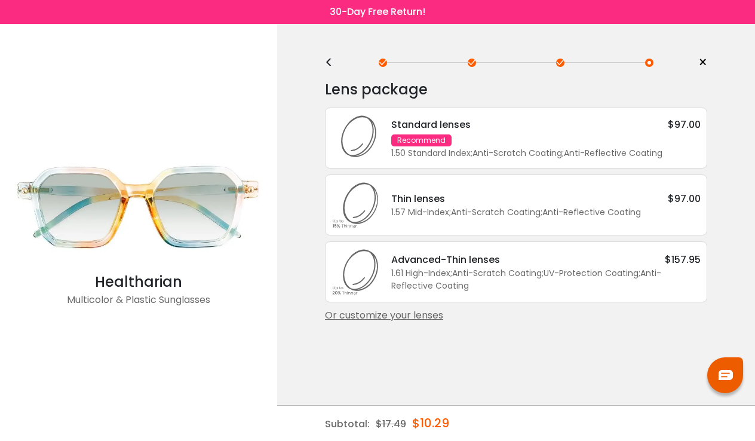
click at [436, 130] on div "Standard lenses" at bounding box center [430, 124] width 79 height 15
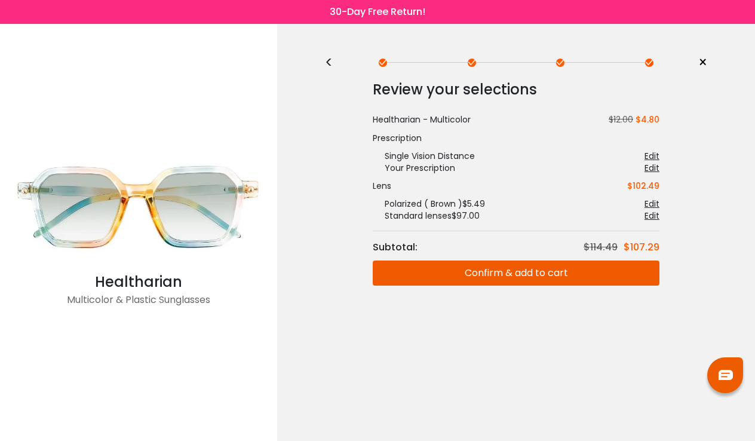
click at [651, 207] on div "Edit" at bounding box center [651, 204] width 15 height 12
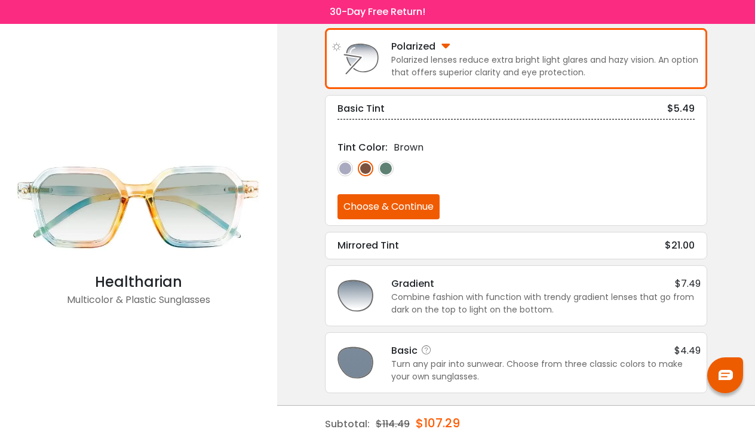
click at [531, 371] on div "Turn any pair into sunwear. Choose from three classic colors to make your own s…" at bounding box center [545, 370] width 309 height 25
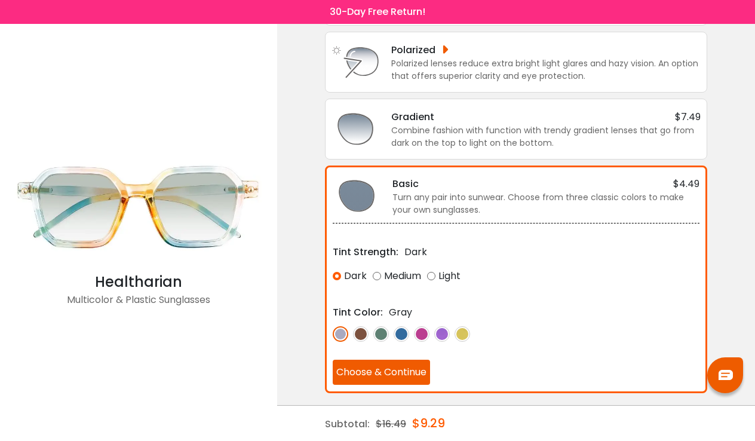
scroll to position [142, 0]
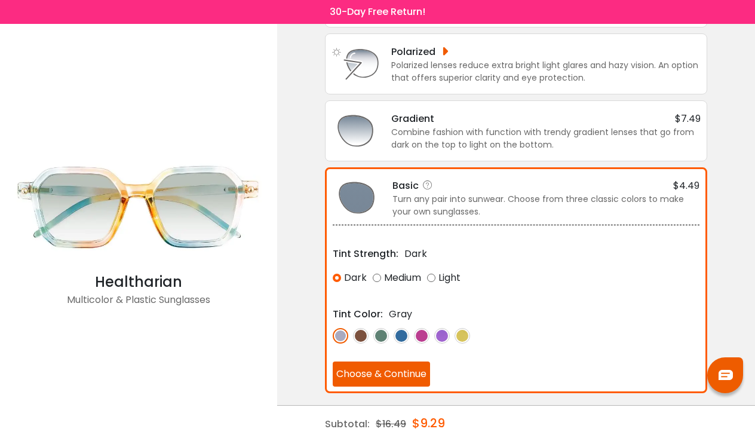
click at [362, 334] on img at bounding box center [361, 336] width 16 height 16
click at [380, 387] on div "Basic $4.49 Turn any pair into sunwear. Choose from three classic colors to mak…" at bounding box center [516, 280] width 382 height 226
click at [379, 370] on button "Choose & Continue" at bounding box center [381, 373] width 97 height 25
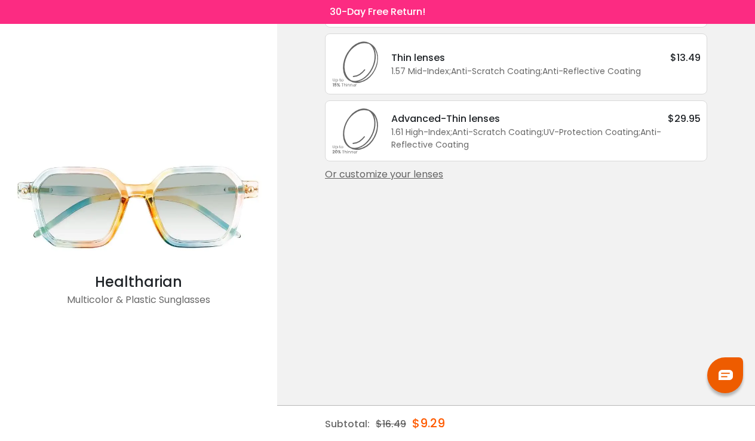
scroll to position [0, 0]
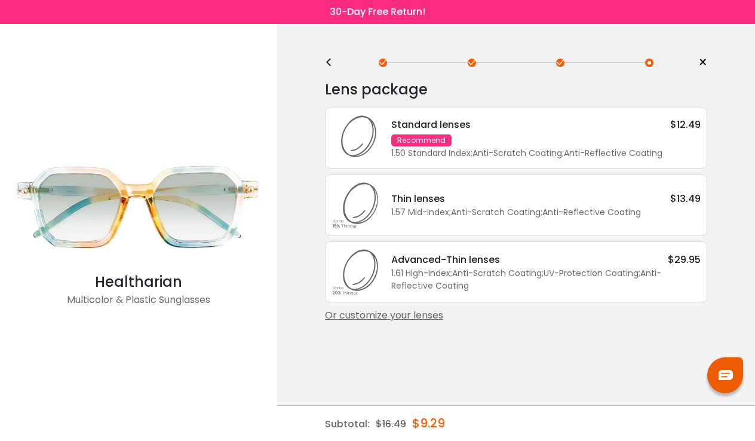
click at [398, 130] on div "Standard lenses" at bounding box center [430, 124] width 79 height 15
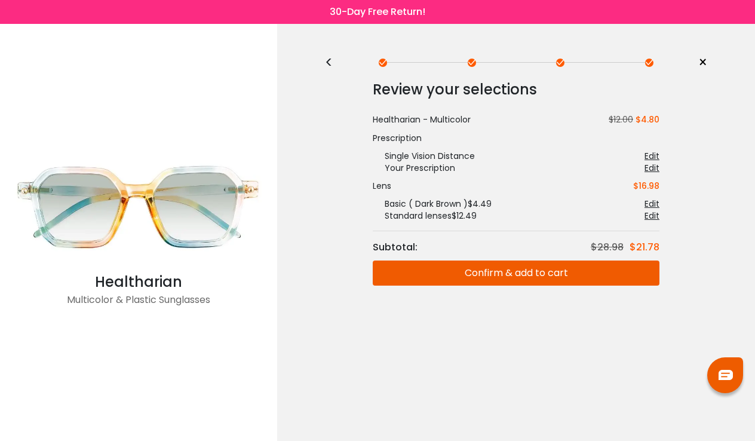
click at [494, 270] on button "Confirm & add to cart" at bounding box center [516, 272] width 287 height 25
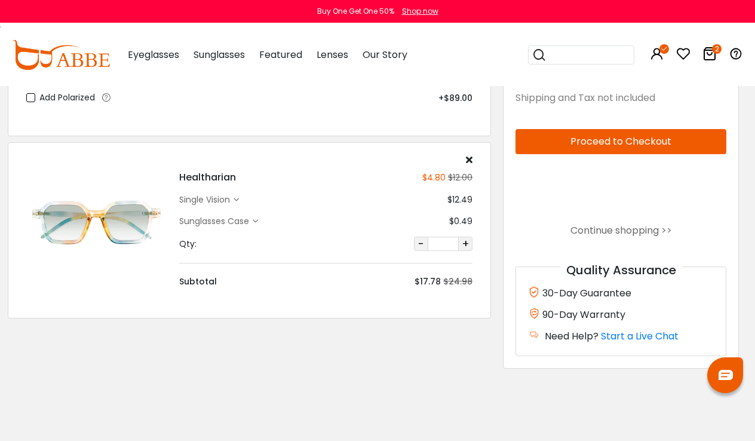
scroll to position [218, 5]
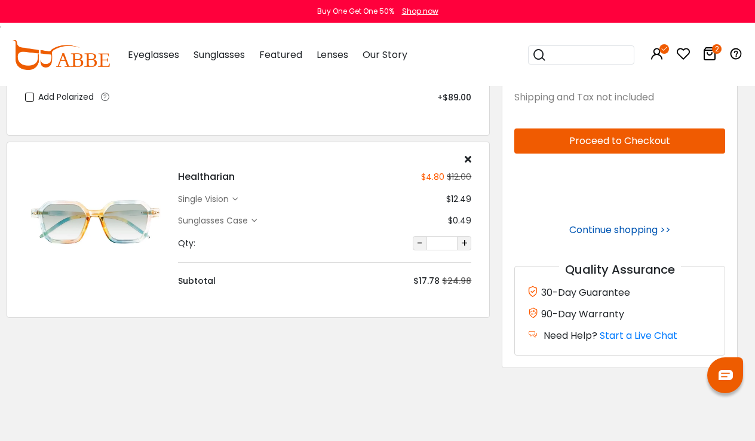
click at [622, 231] on link "Continue shopping >>" at bounding box center [619, 230] width 101 height 14
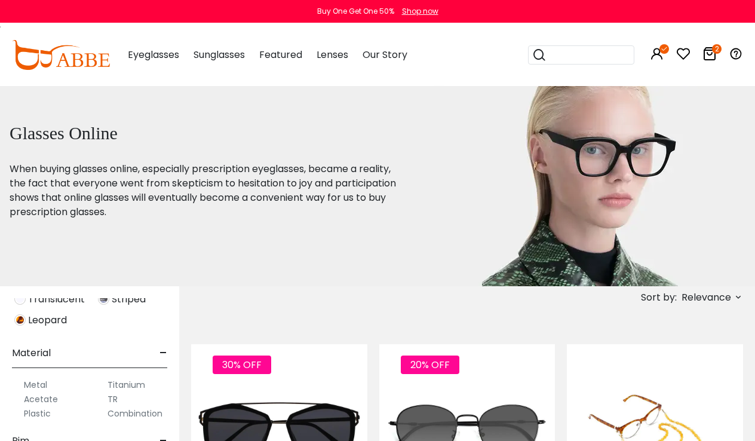
click at [707, 48] on icon at bounding box center [709, 54] width 14 height 14
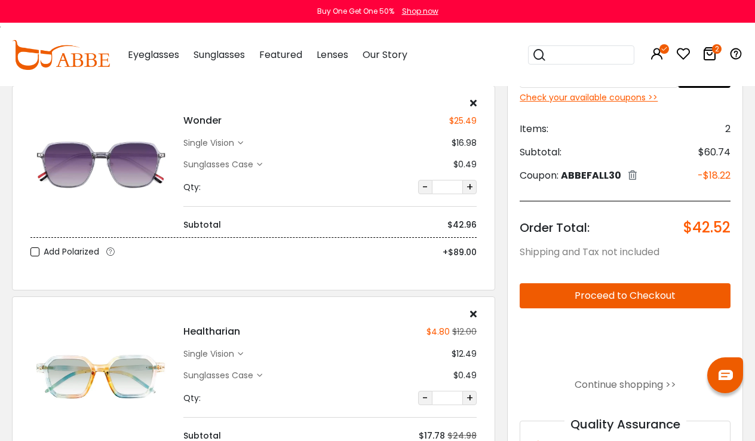
scroll to position [73, 0]
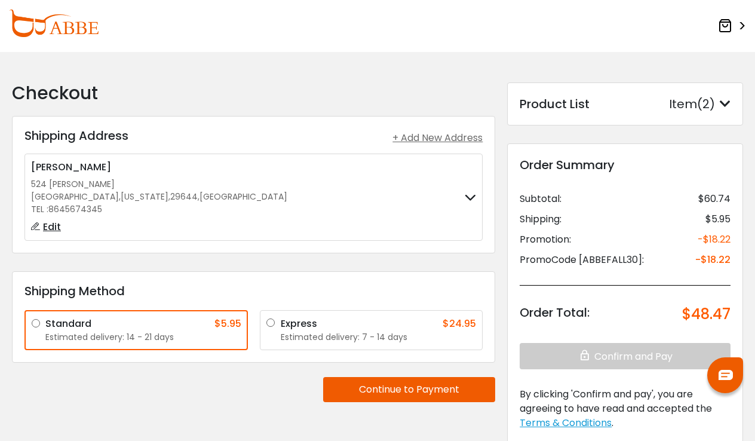
click at [444, 133] on div "+ Add New Address" at bounding box center [437, 138] width 90 height 14
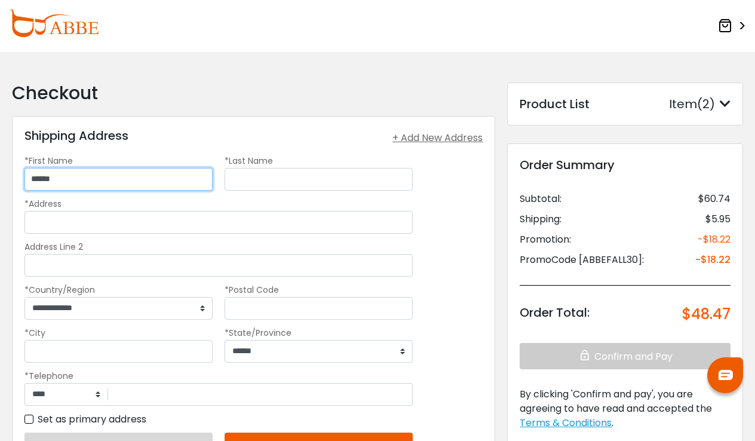
type input "******"
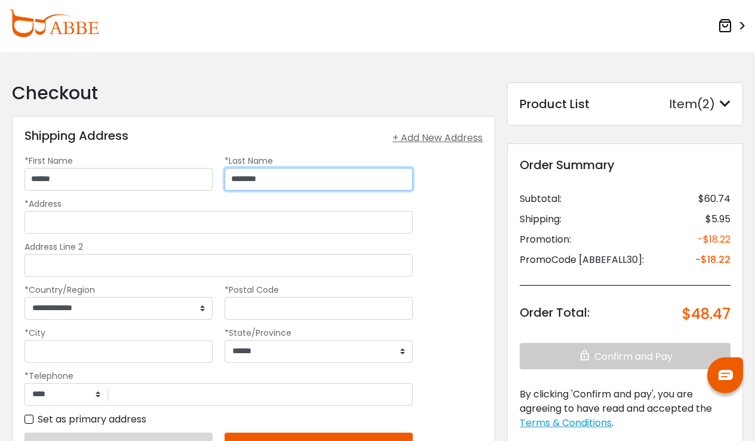
type input "********"
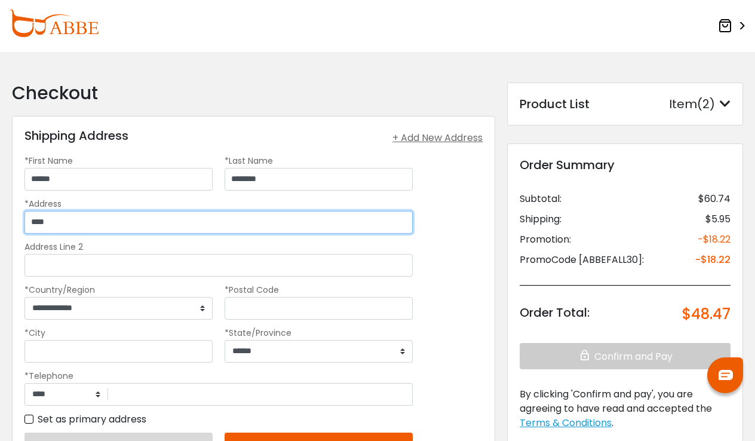
type input "*****"
type input "**********"
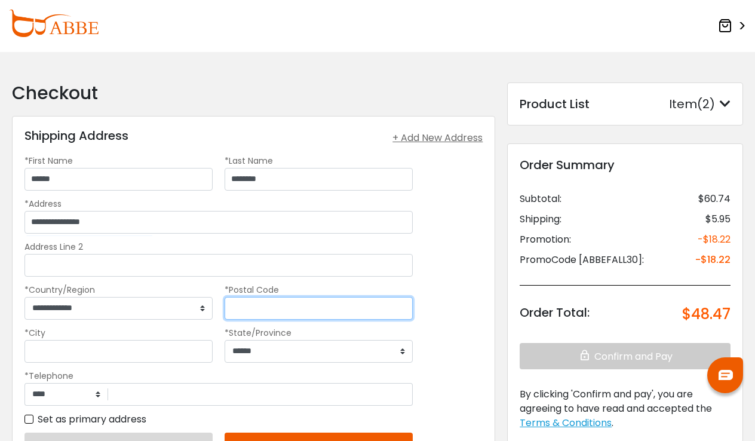
type input "*****"
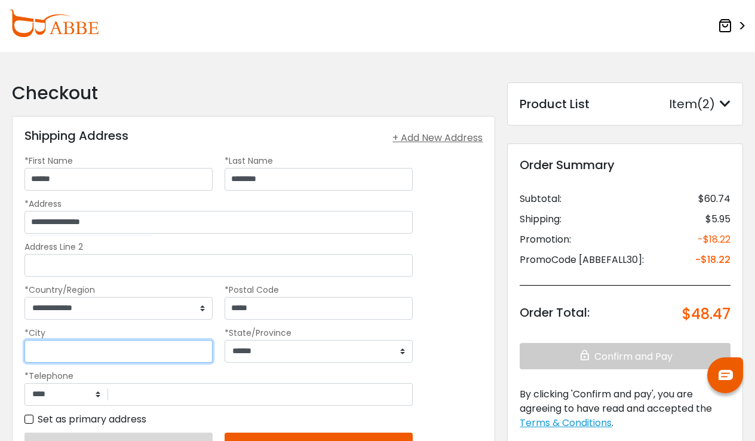
type input "*******"
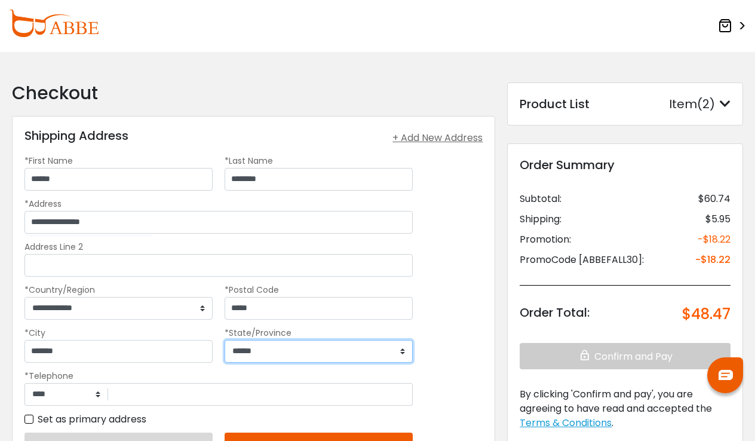
select select "**"
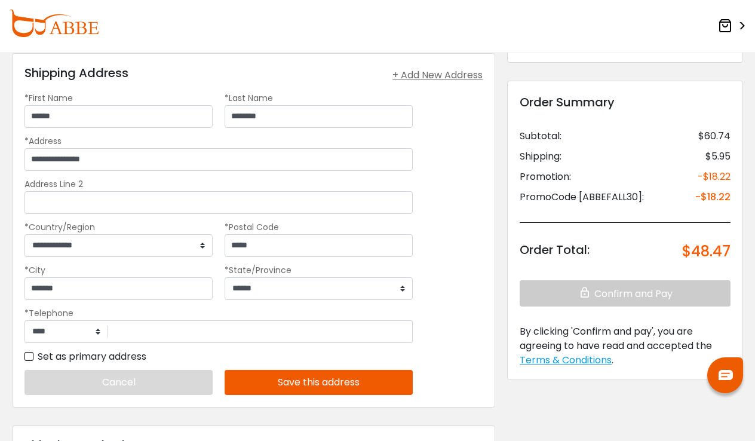
scroll to position [64, 0]
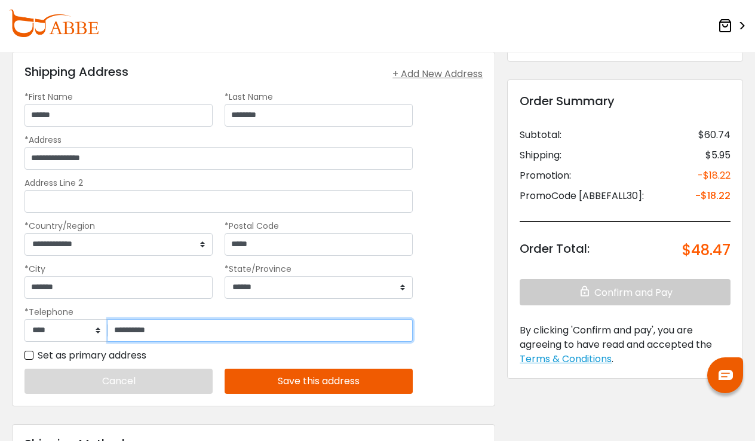
type input "**********"
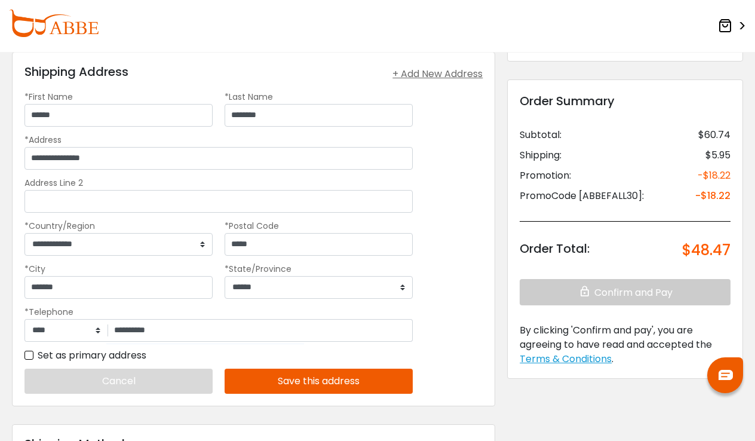
click at [267, 373] on button "Save this address" at bounding box center [318, 380] width 188 height 25
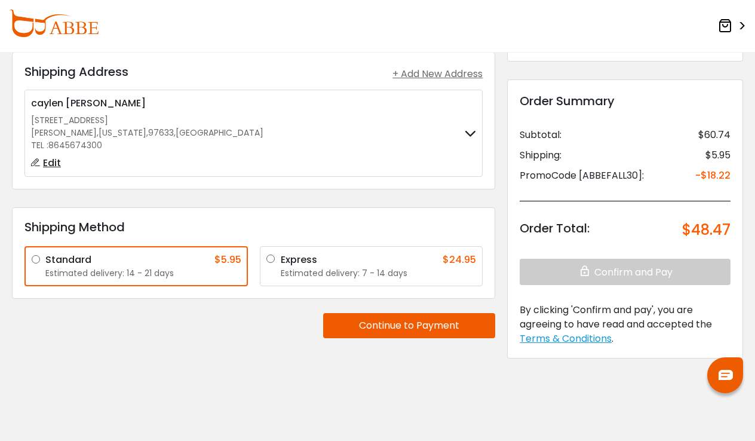
scroll to position [69, 0]
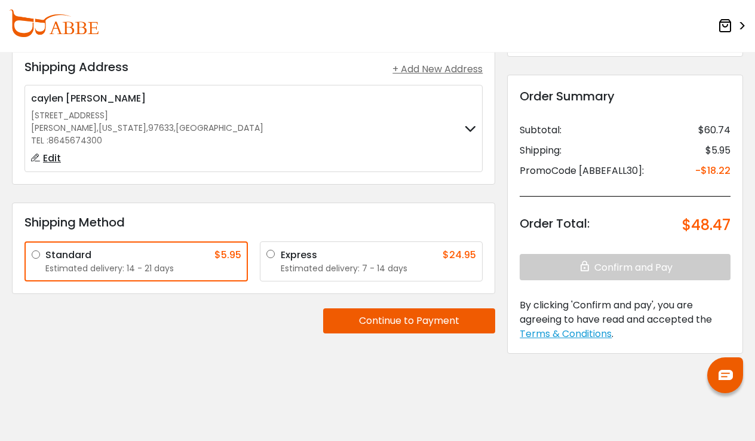
click at [402, 323] on button "Continue to Payment" at bounding box center [409, 320] width 172 height 25
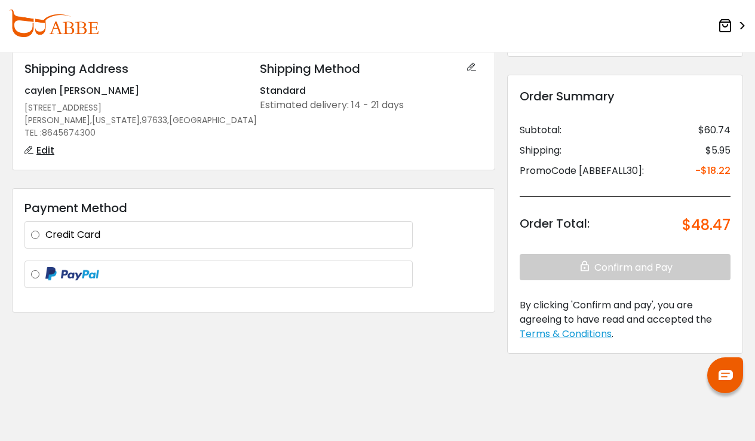
click at [296, 266] on div at bounding box center [218, 274] width 388 height 28
click at [29, 270] on div at bounding box center [218, 274] width 388 height 28
click at [42, 273] on div at bounding box center [218, 274] width 375 height 15
click at [45, 272] on label at bounding box center [225, 274] width 361 height 15
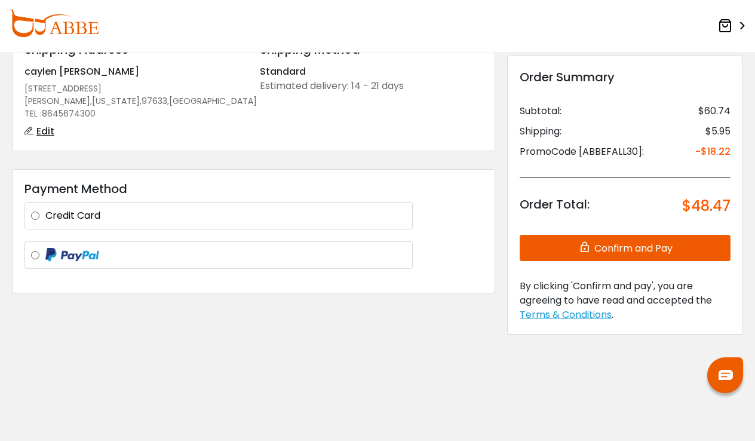
scroll to position [90, 0]
click at [656, 245] on button "Confirm and Pay" at bounding box center [624, 248] width 211 height 26
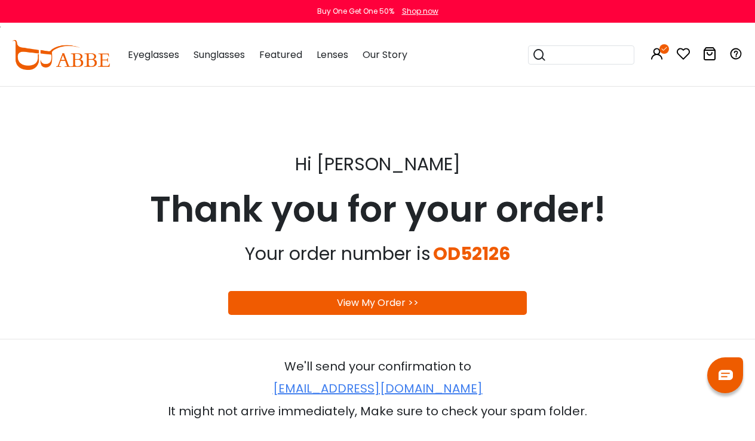
scroll to position [13, 0]
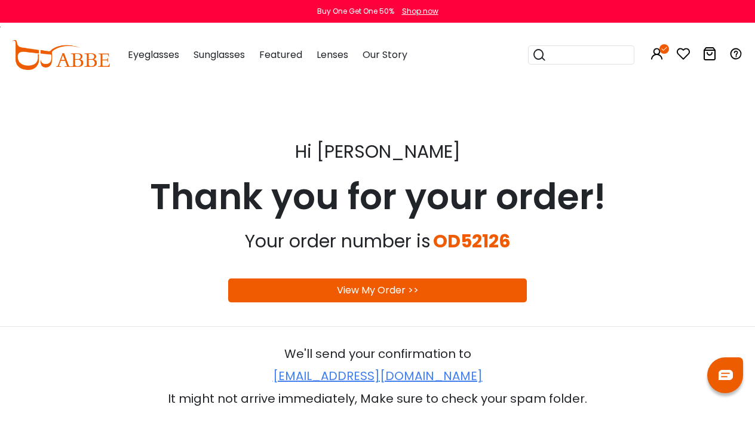
click at [447, 295] on div "View My Order >>" at bounding box center [377, 290] width 298 height 24
click at [364, 287] on link "View My Order >>" at bounding box center [378, 290] width 82 height 14
